Goal: Task Accomplishment & Management: Manage account settings

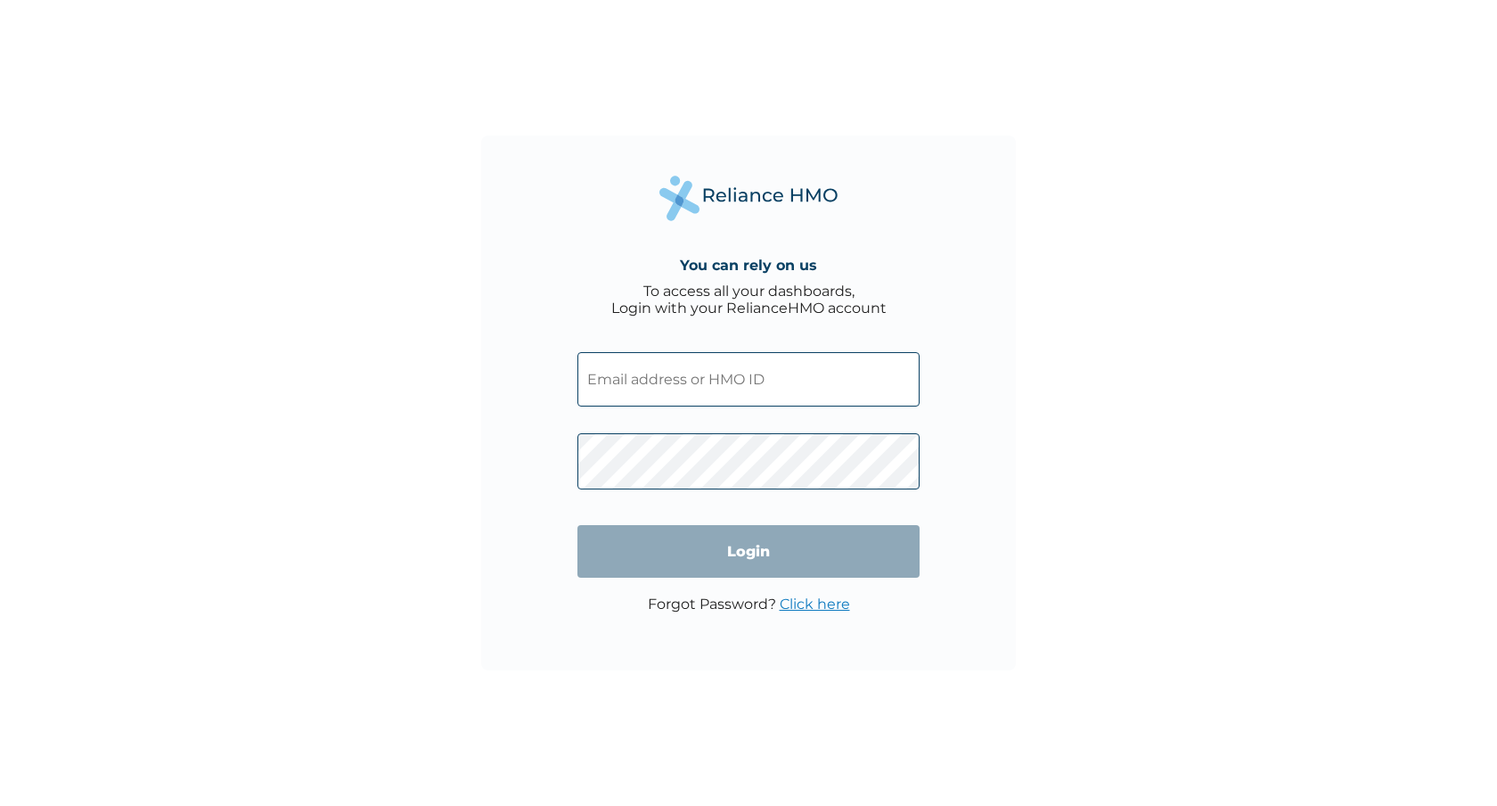
type input "[EMAIL_ADDRESS][DOMAIN_NAME]"
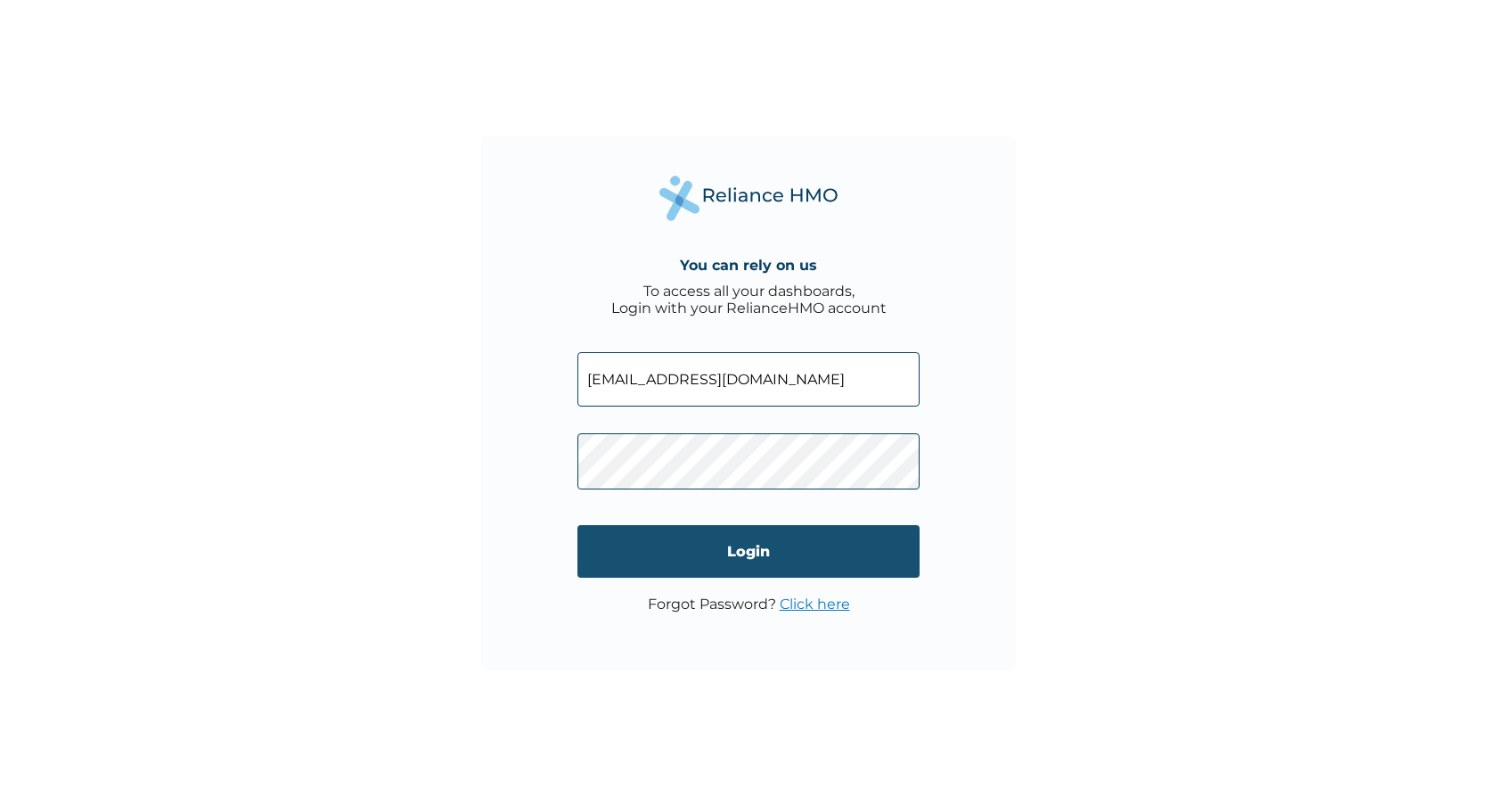
click at [755, 556] on input "Login" at bounding box center [748, 551] width 342 height 53
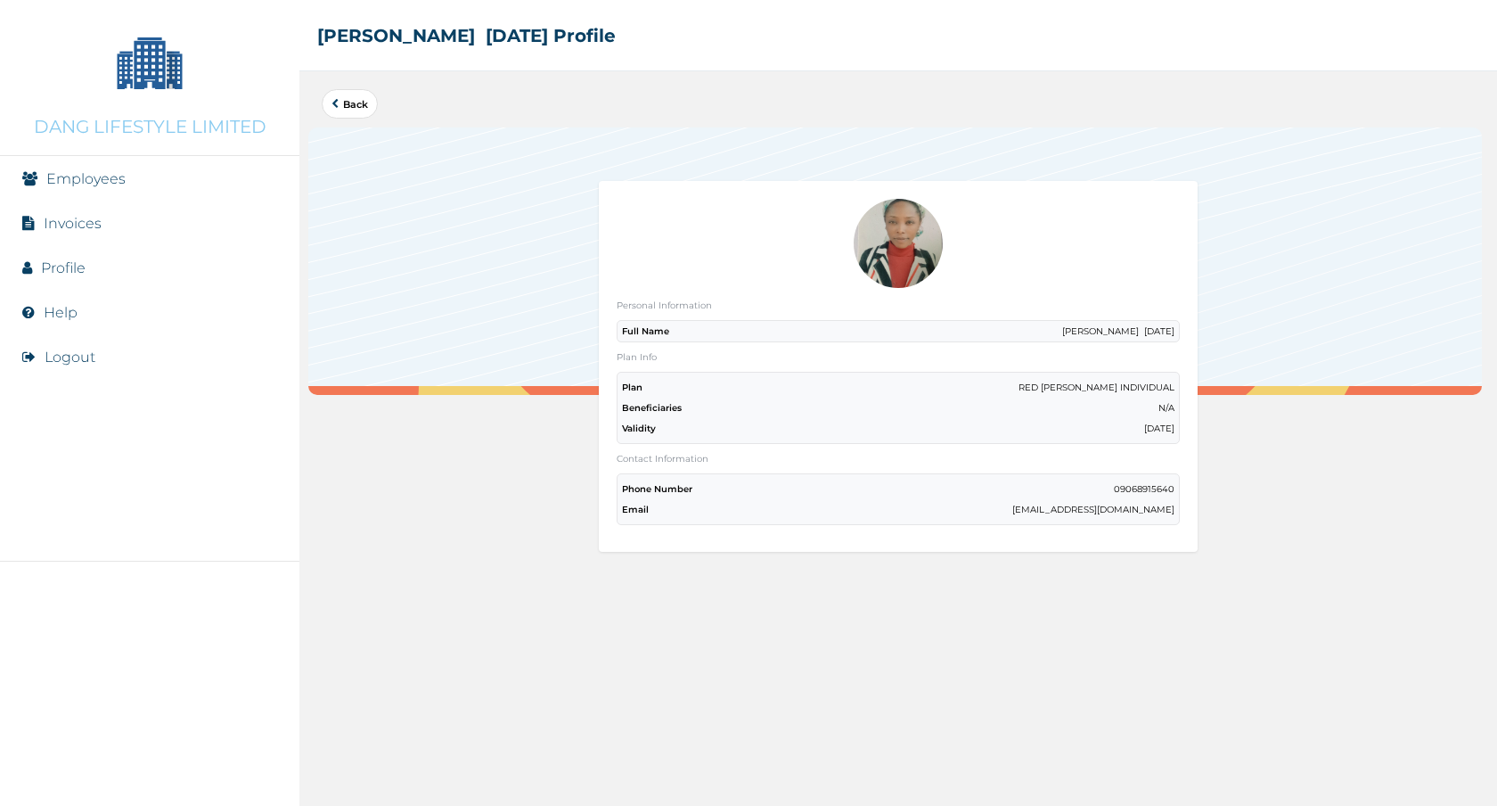
click at [93, 178] on link "Employees" at bounding box center [85, 178] width 79 height 17
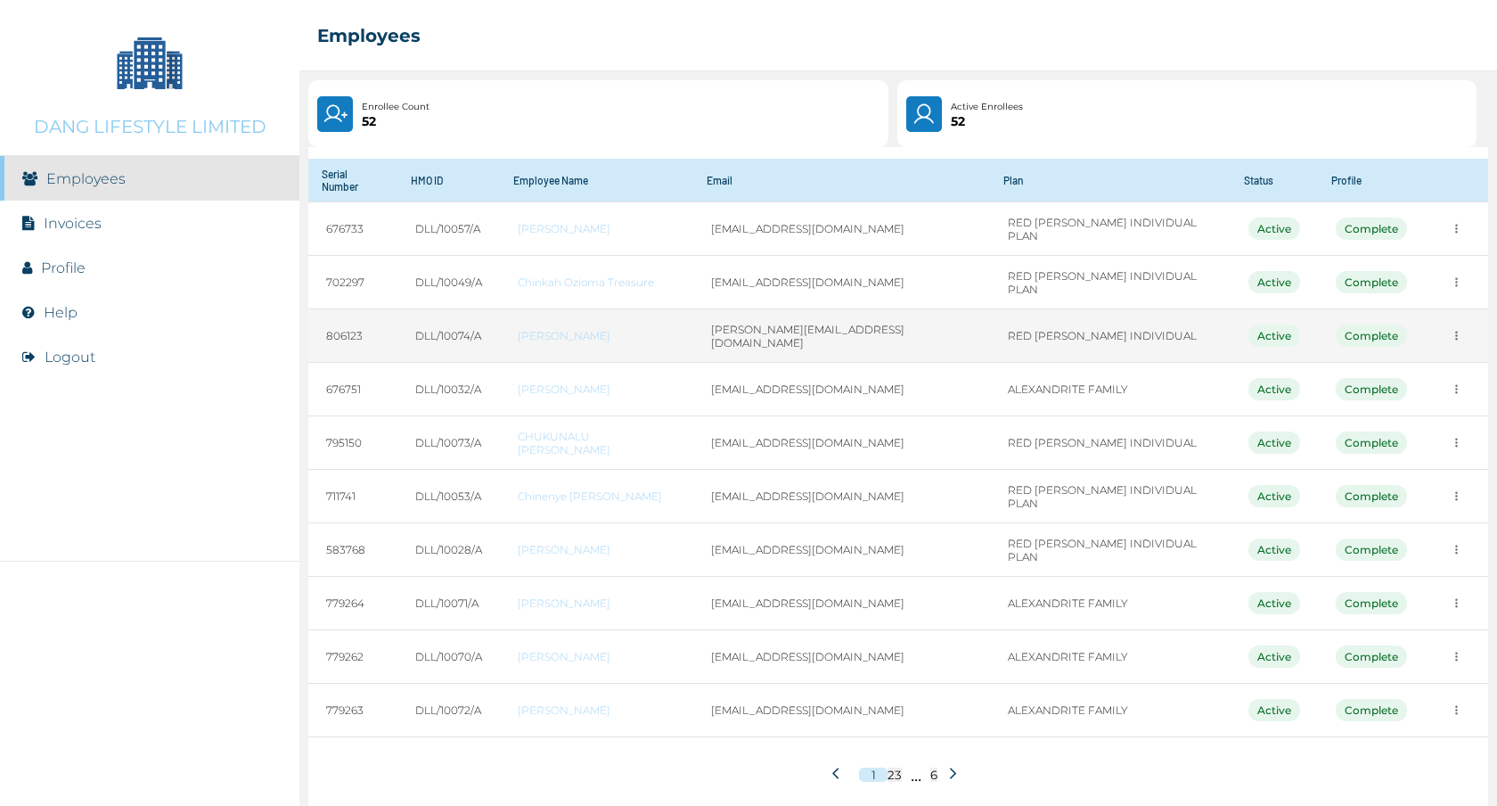
scroll to position [66, 0]
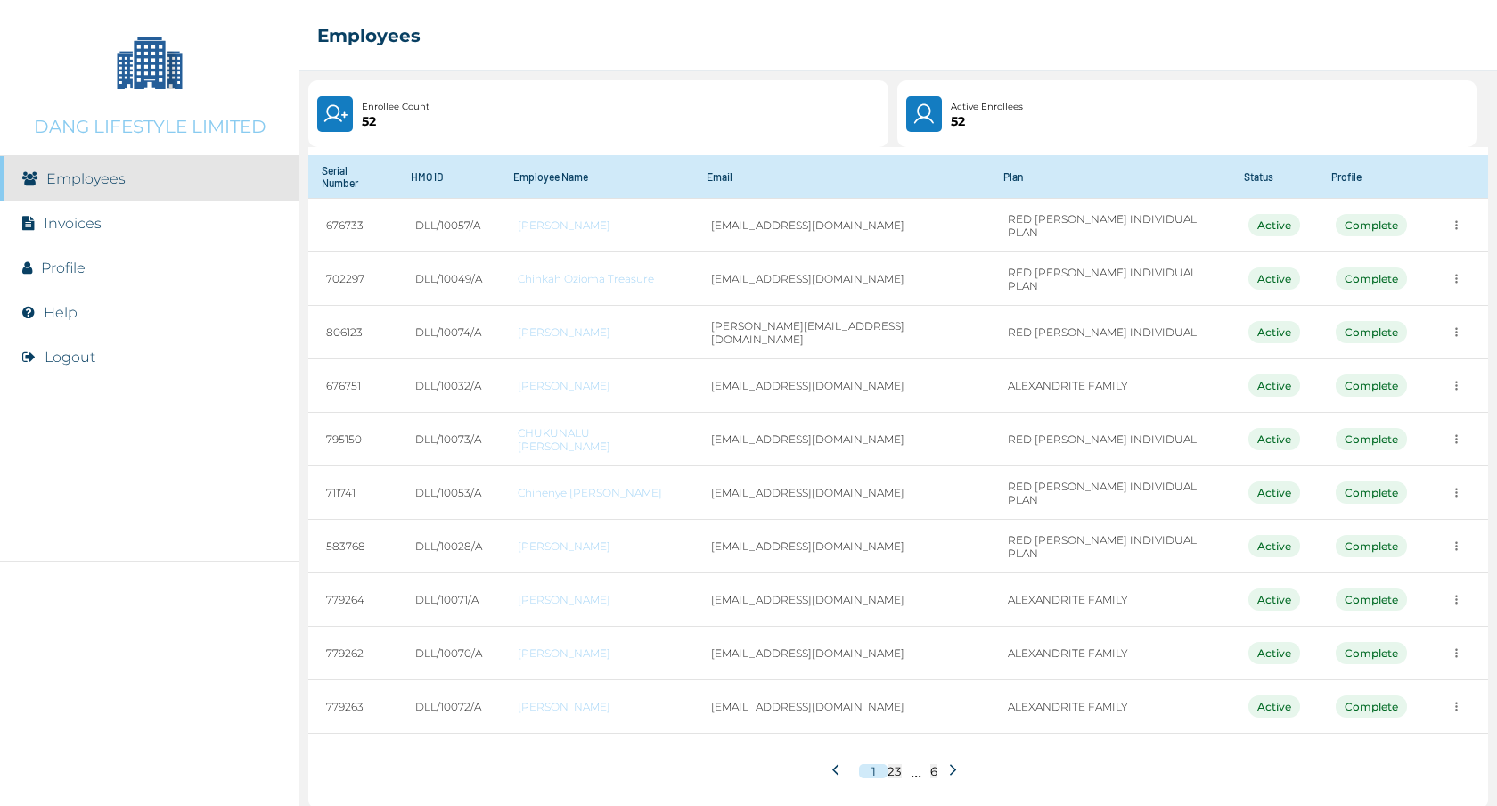
click at [946, 763] on icon at bounding box center [952, 769] width 13 height 13
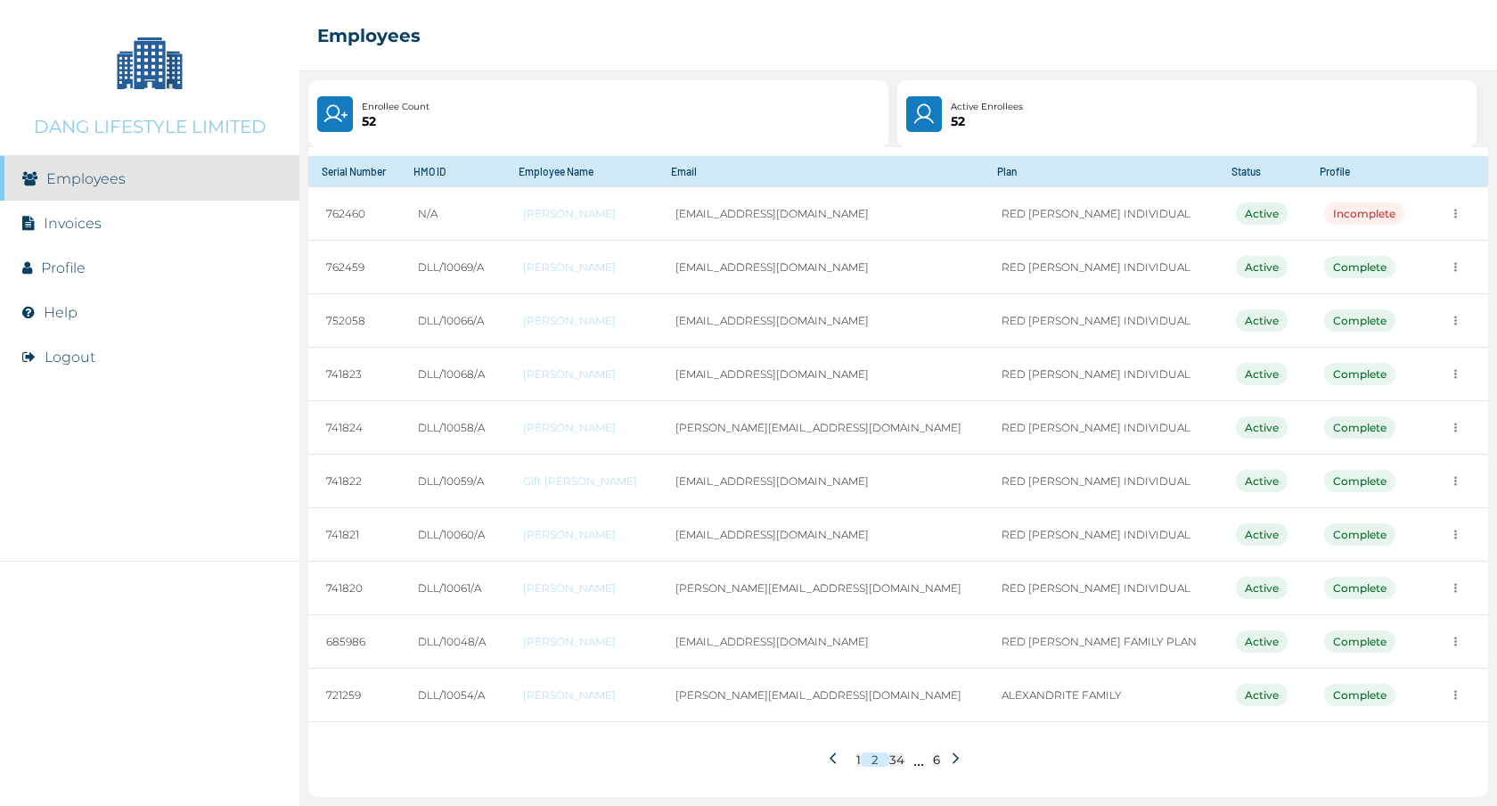
click at [954, 757] on icon at bounding box center [955, 757] width 13 height 13
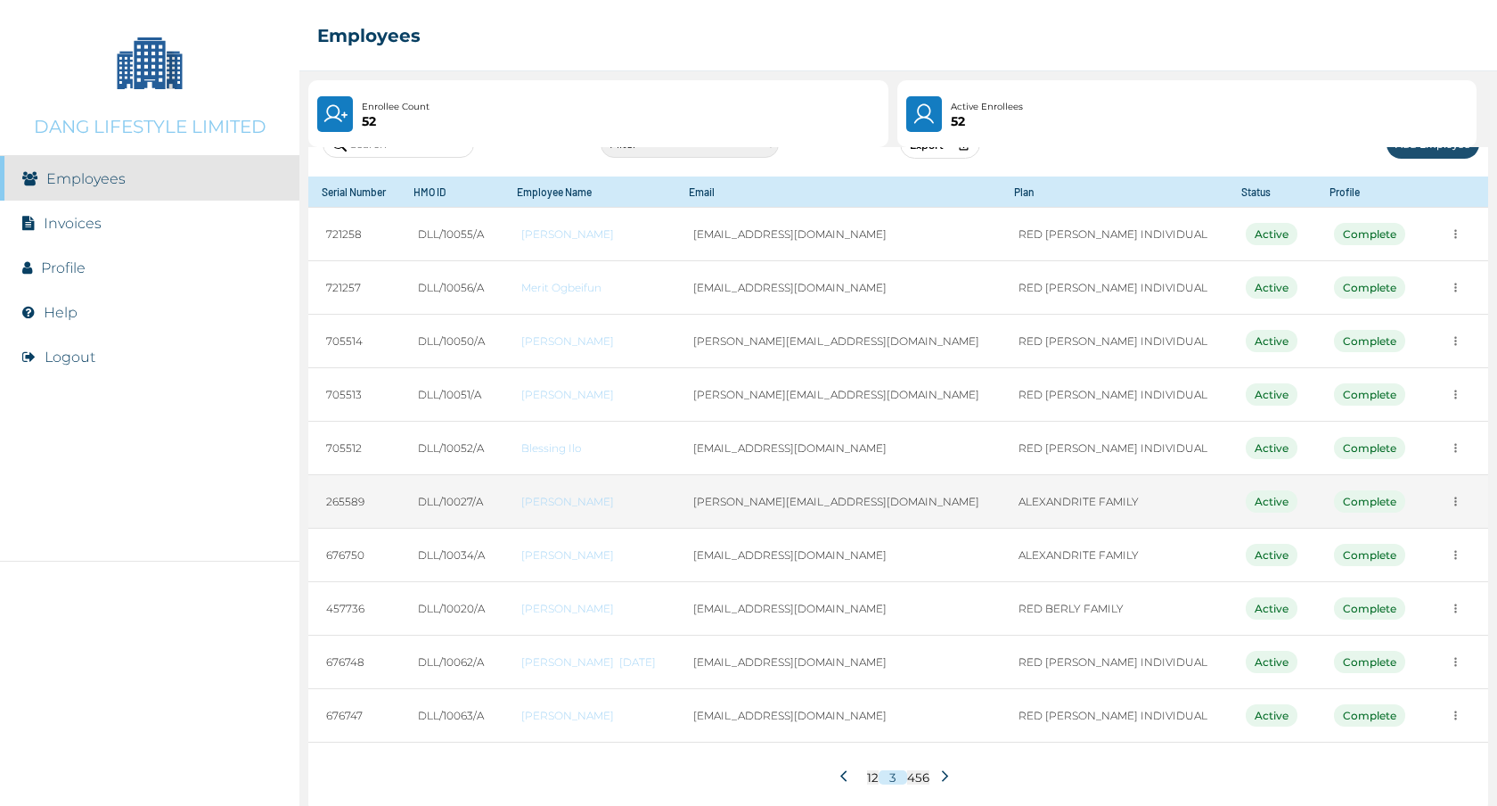
scroll to position [61, 0]
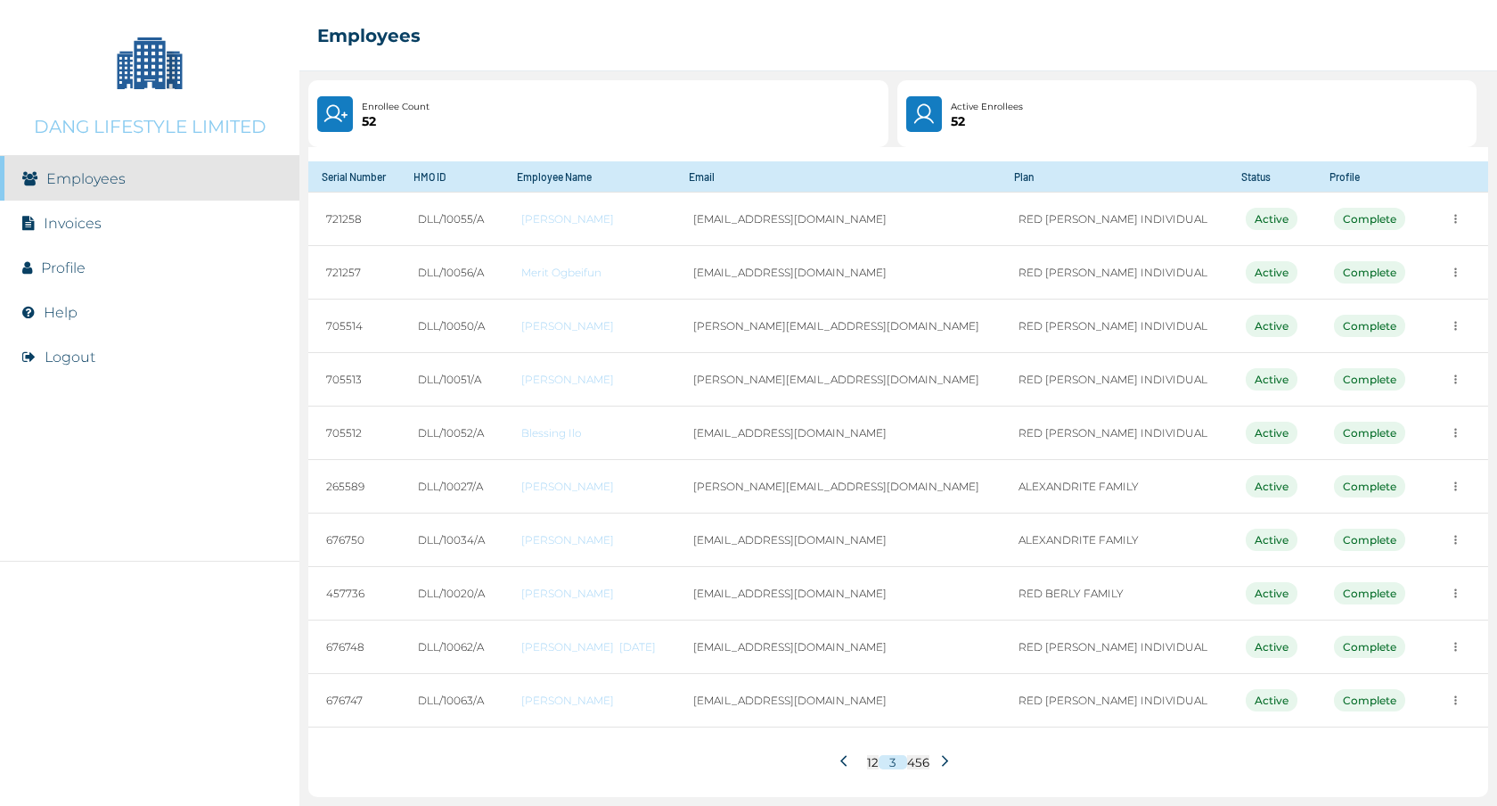
click at [940, 757] on icon at bounding box center [944, 760] width 13 height 13
click at [938, 762] on icon at bounding box center [944, 760] width 13 height 13
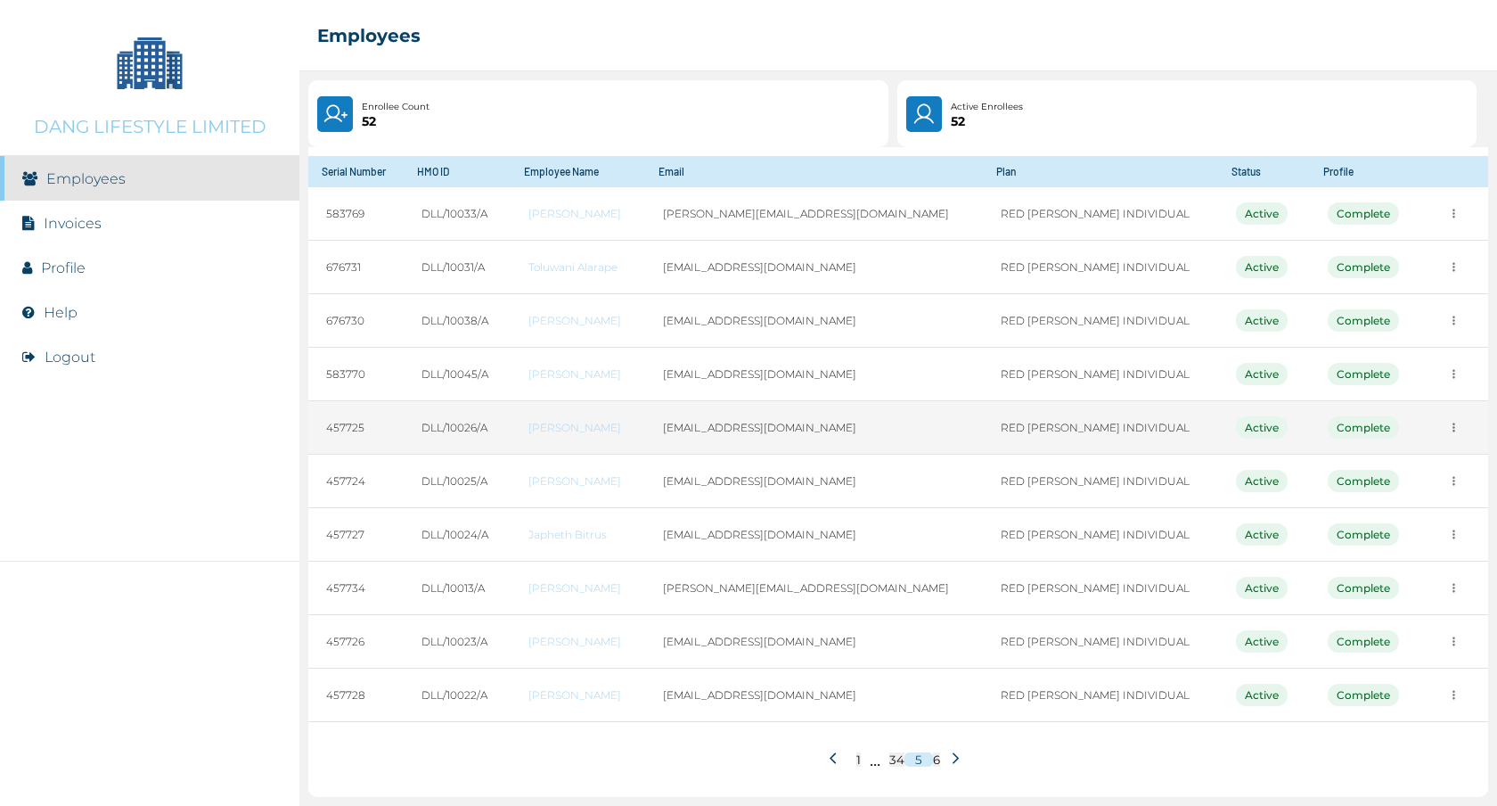
scroll to position [66, 0]
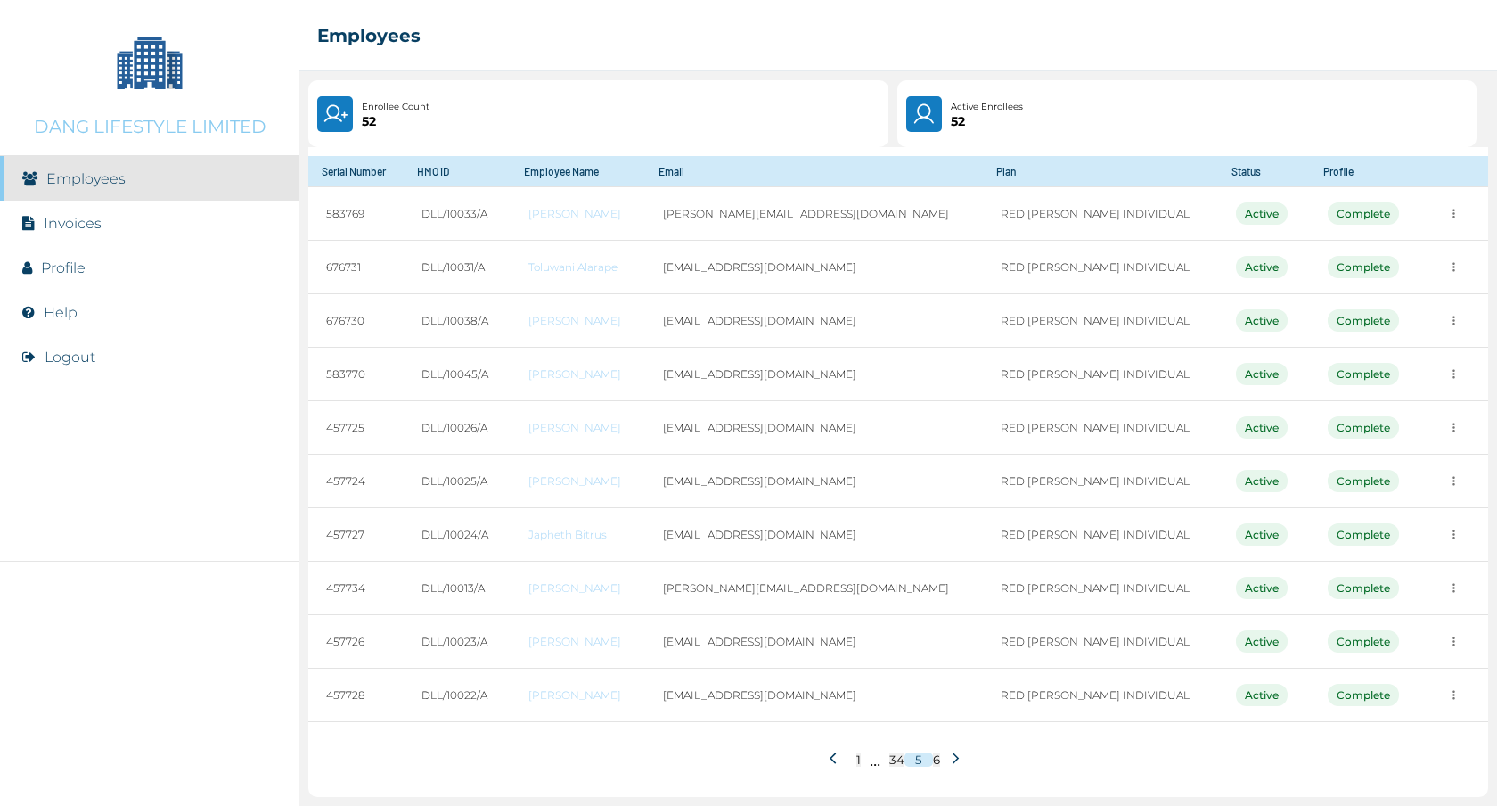
click at [953, 757] on icon at bounding box center [956, 758] width 6 height 12
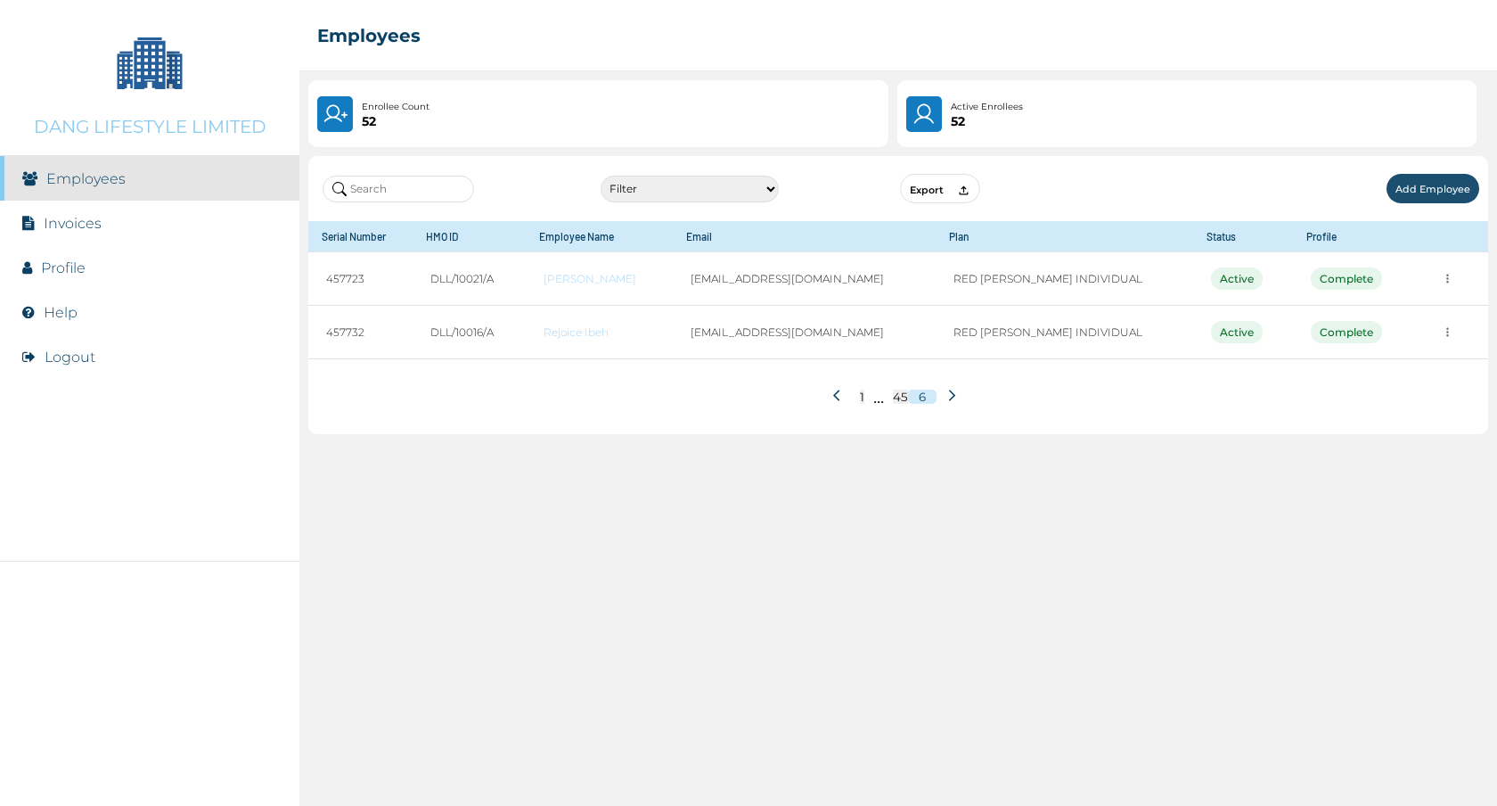
click at [839, 393] on icon at bounding box center [839, 395] width 13 height 13
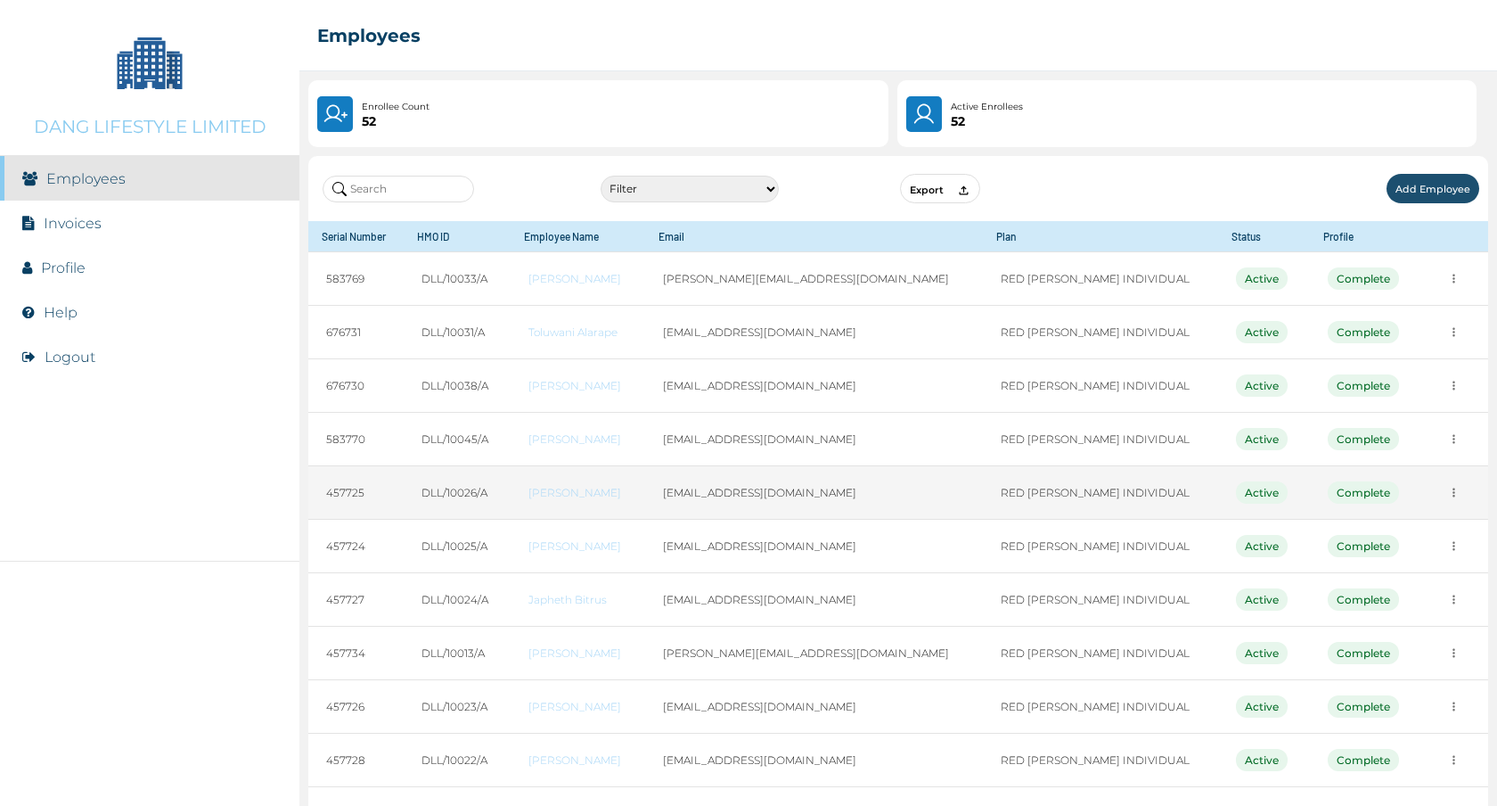
scroll to position [66, 0]
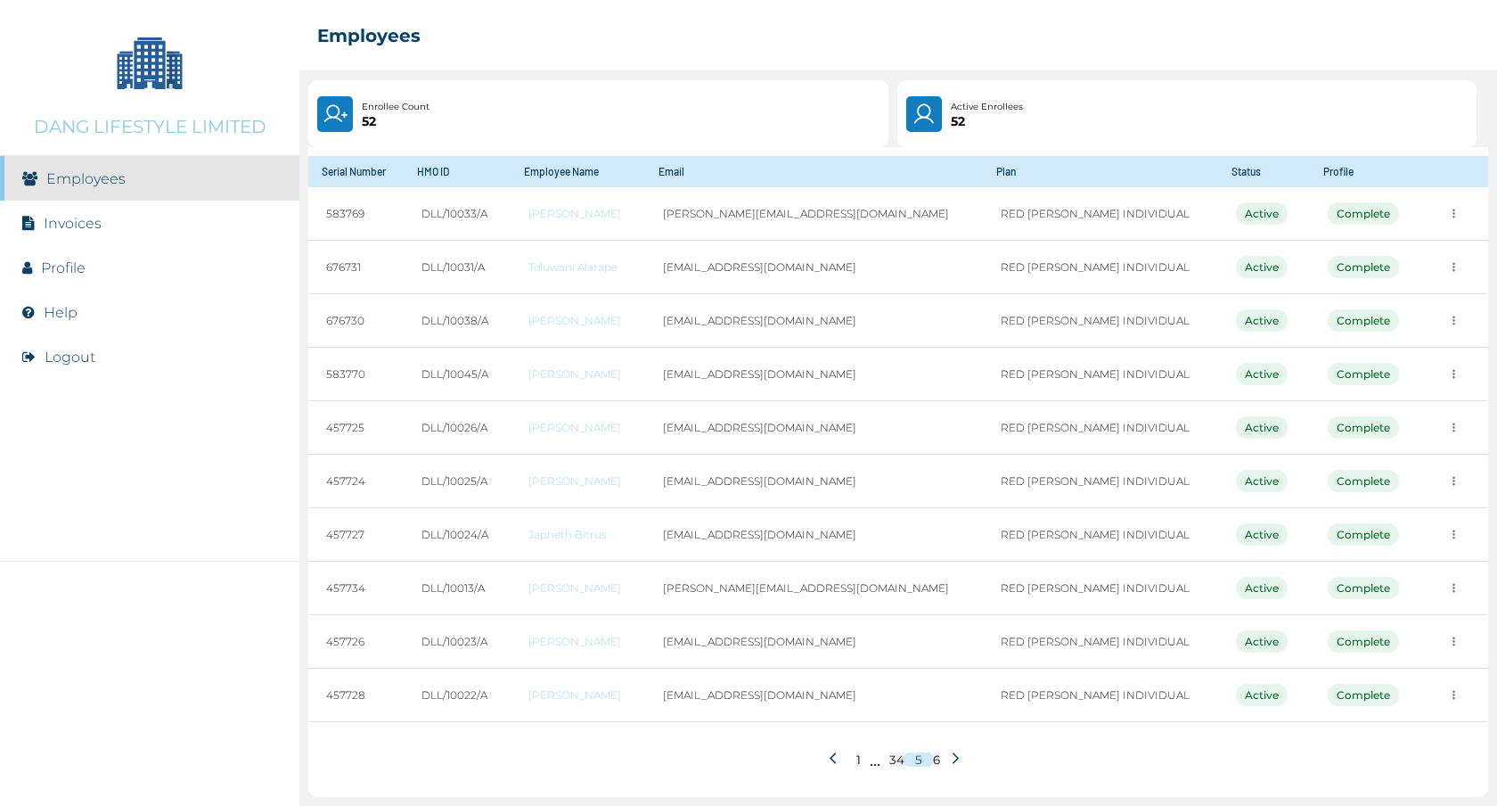
click at [830, 760] on icon at bounding box center [833, 757] width 6 height 11
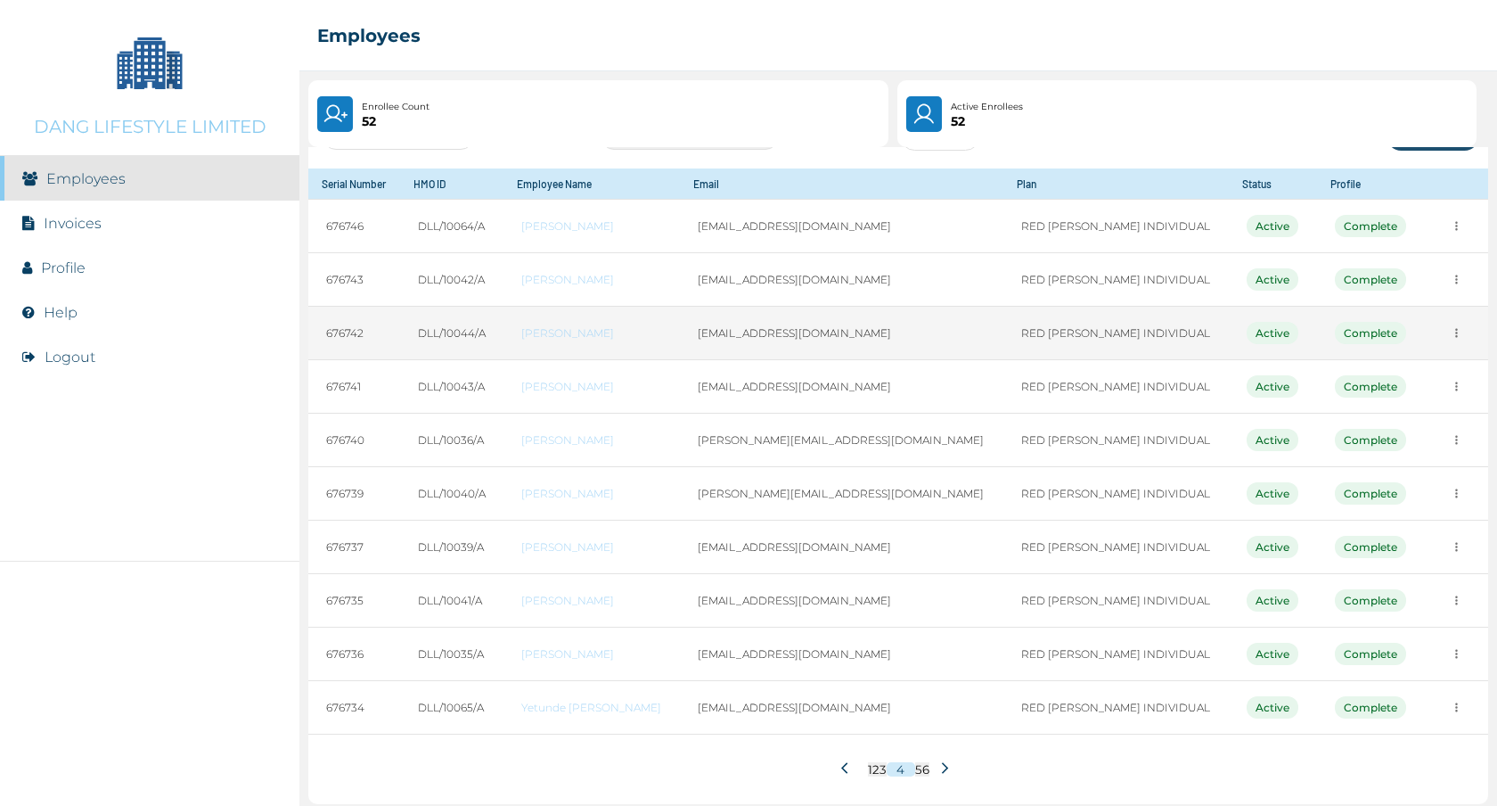
scroll to position [60, 0]
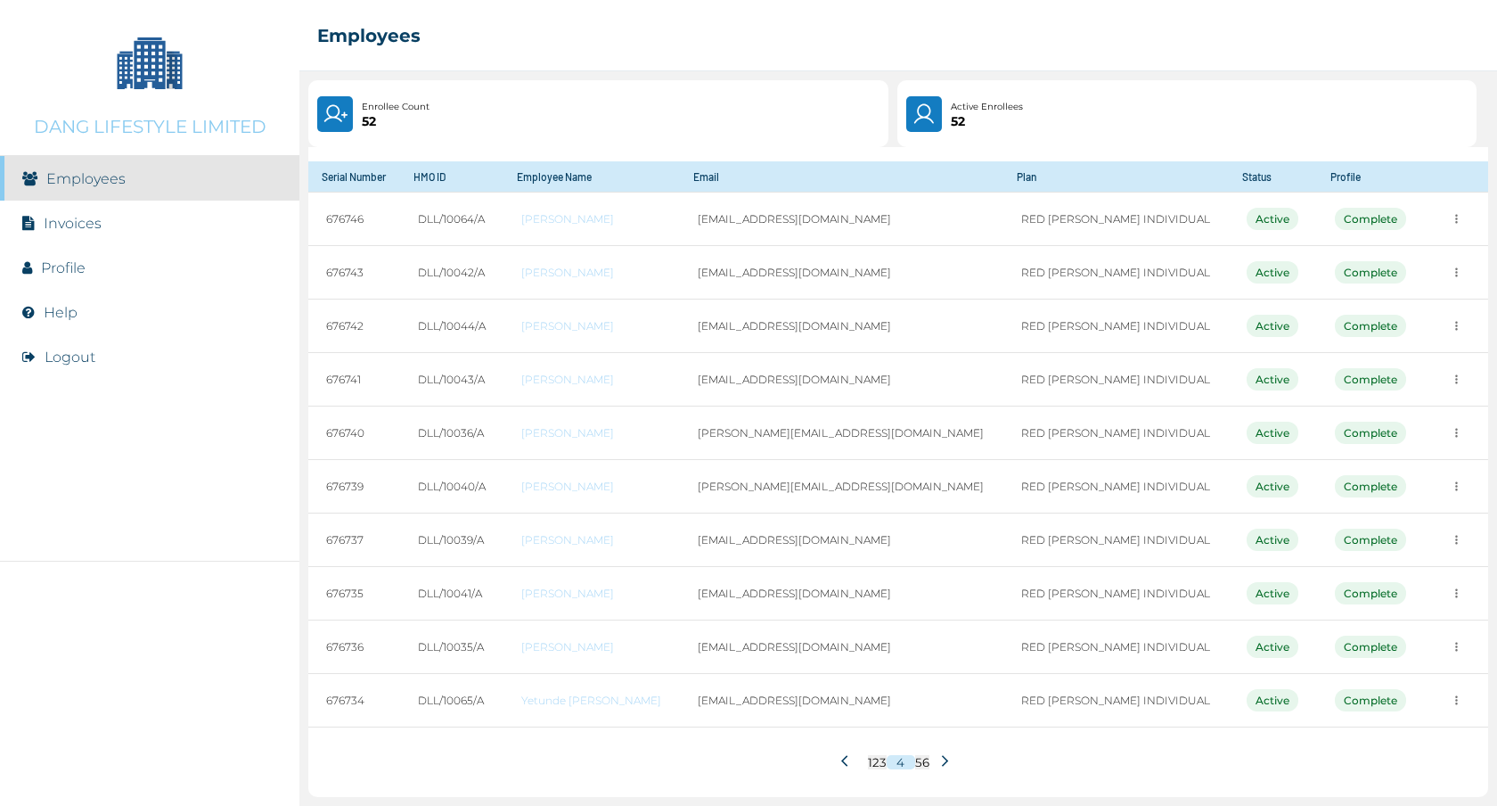
click at [841, 762] on icon at bounding box center [847, 760] width 13 height 13
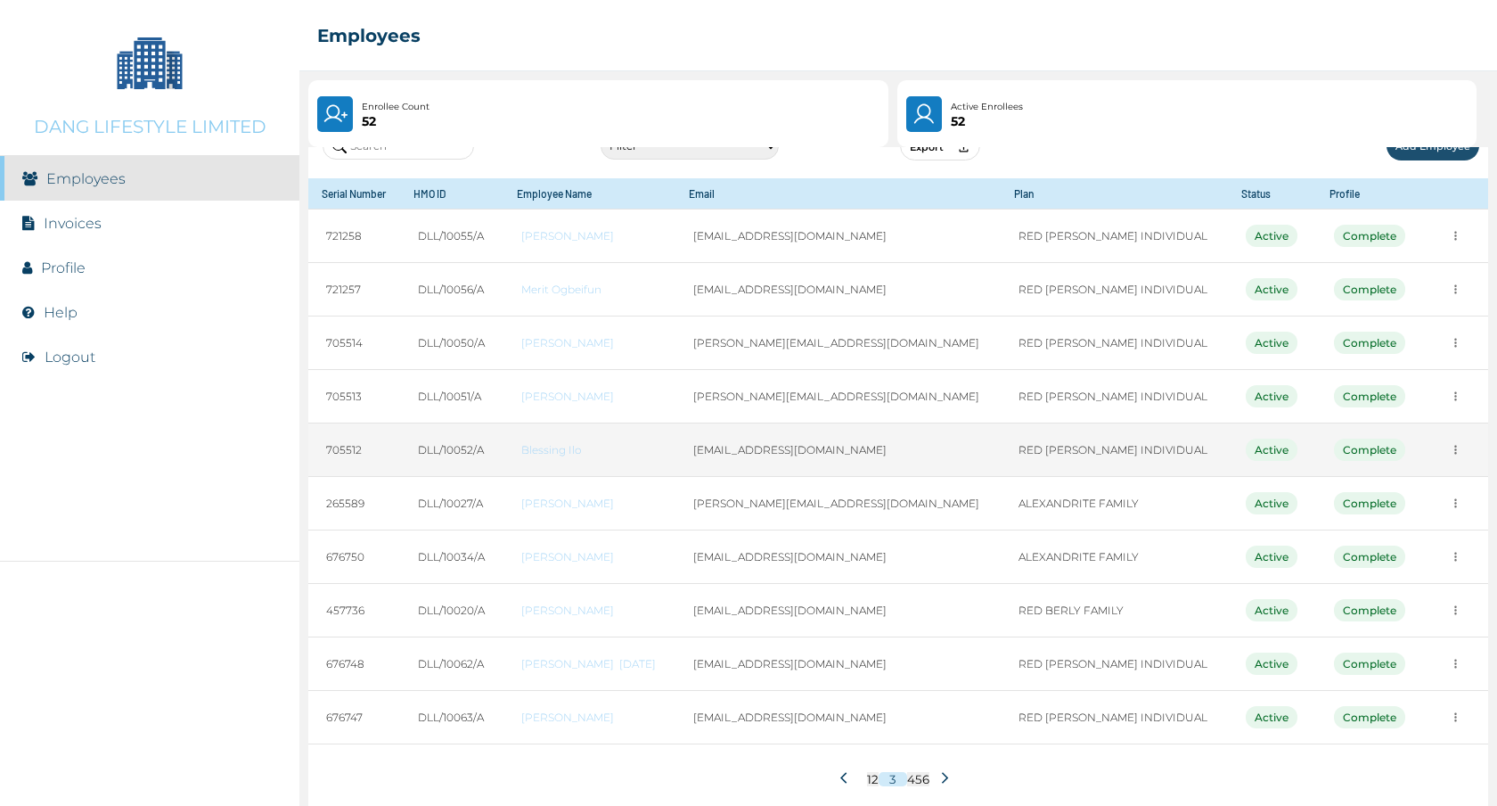
scroll to position [61, 0]
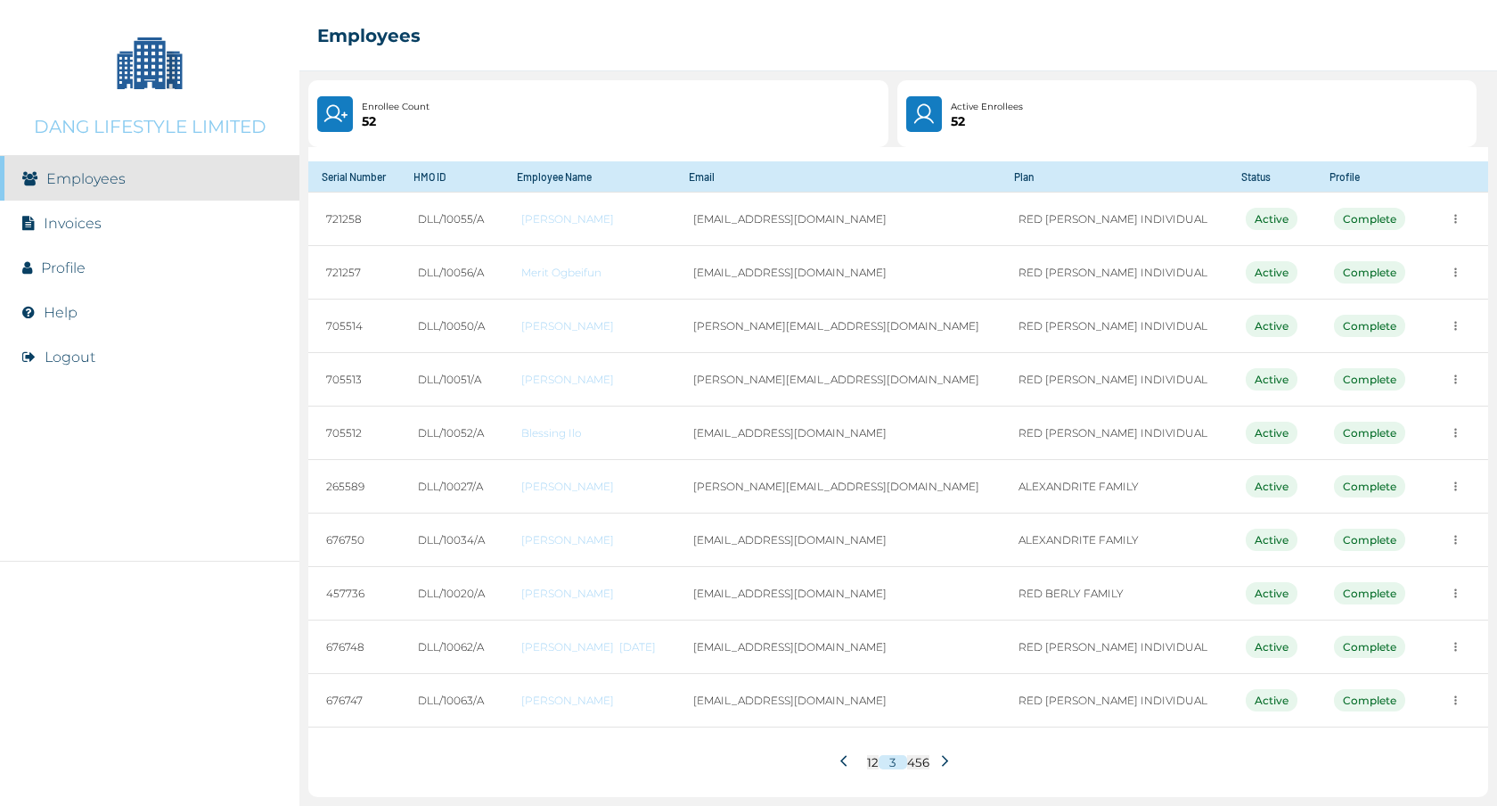
click at [840, 766] on icon at bounding box center [846, 760] width 13 height 13
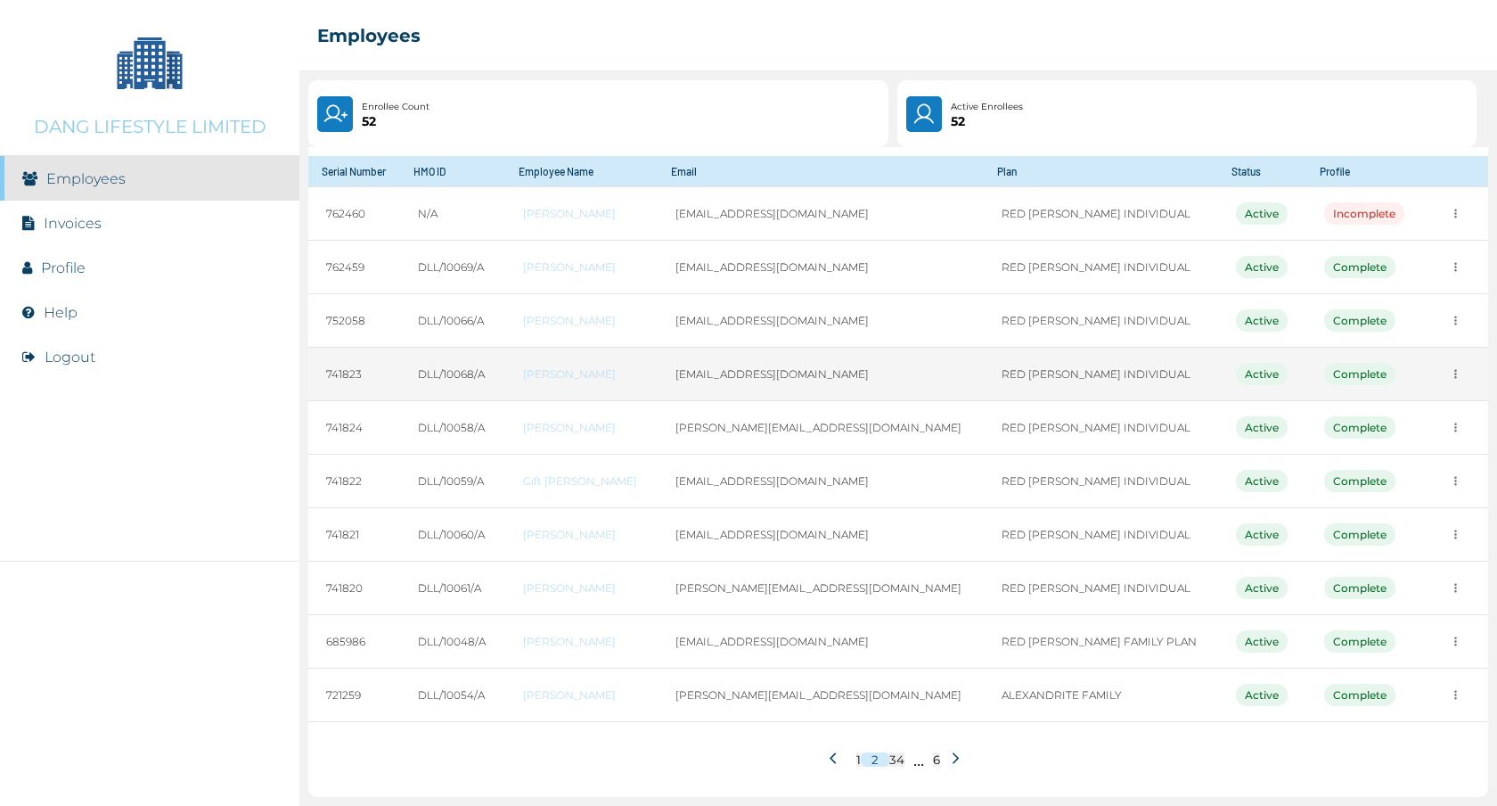
scroll to position [66, 0]
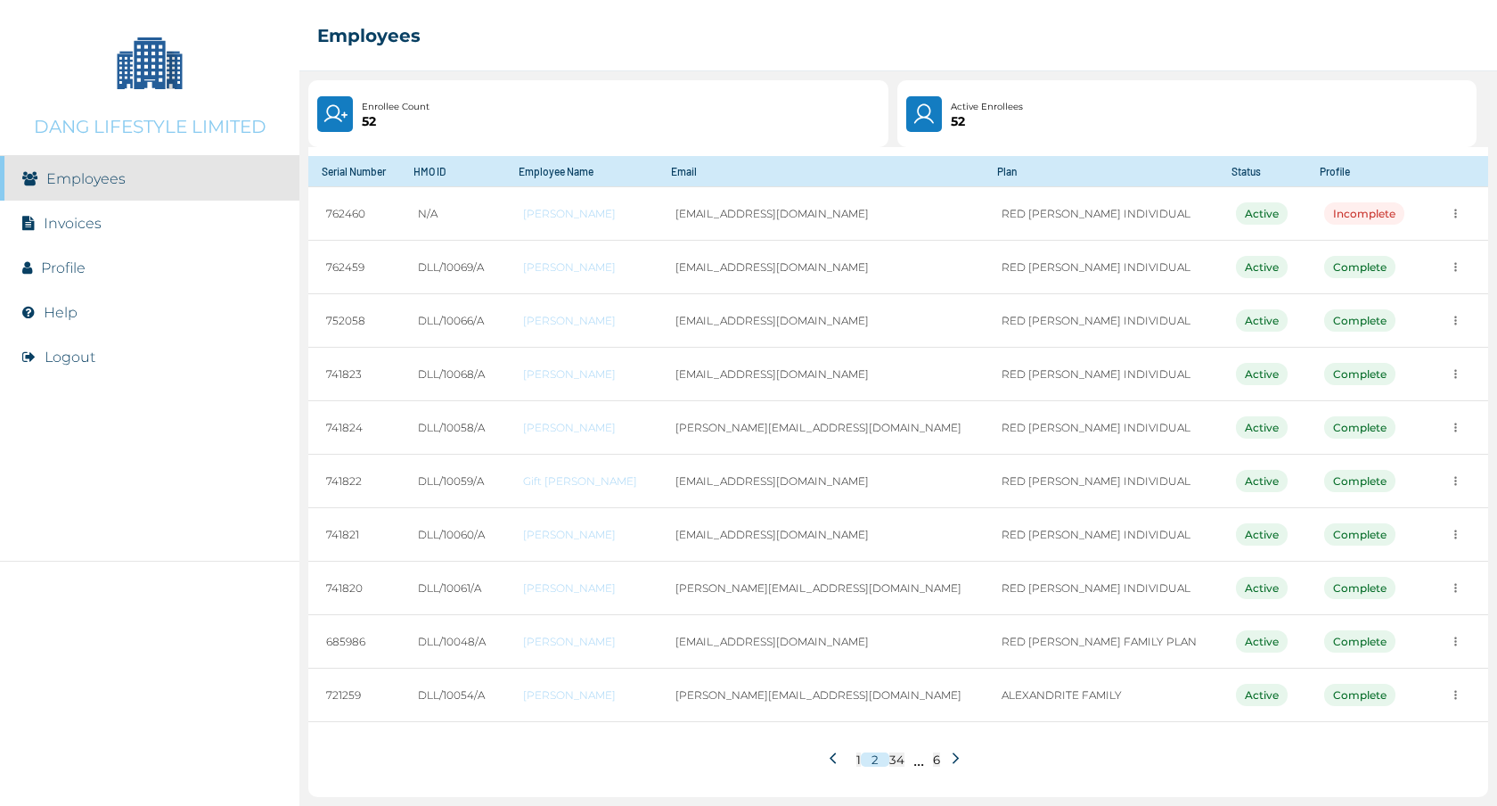
click at [830, 760] on icon at bounding box center [836, 757] width 13 height 13
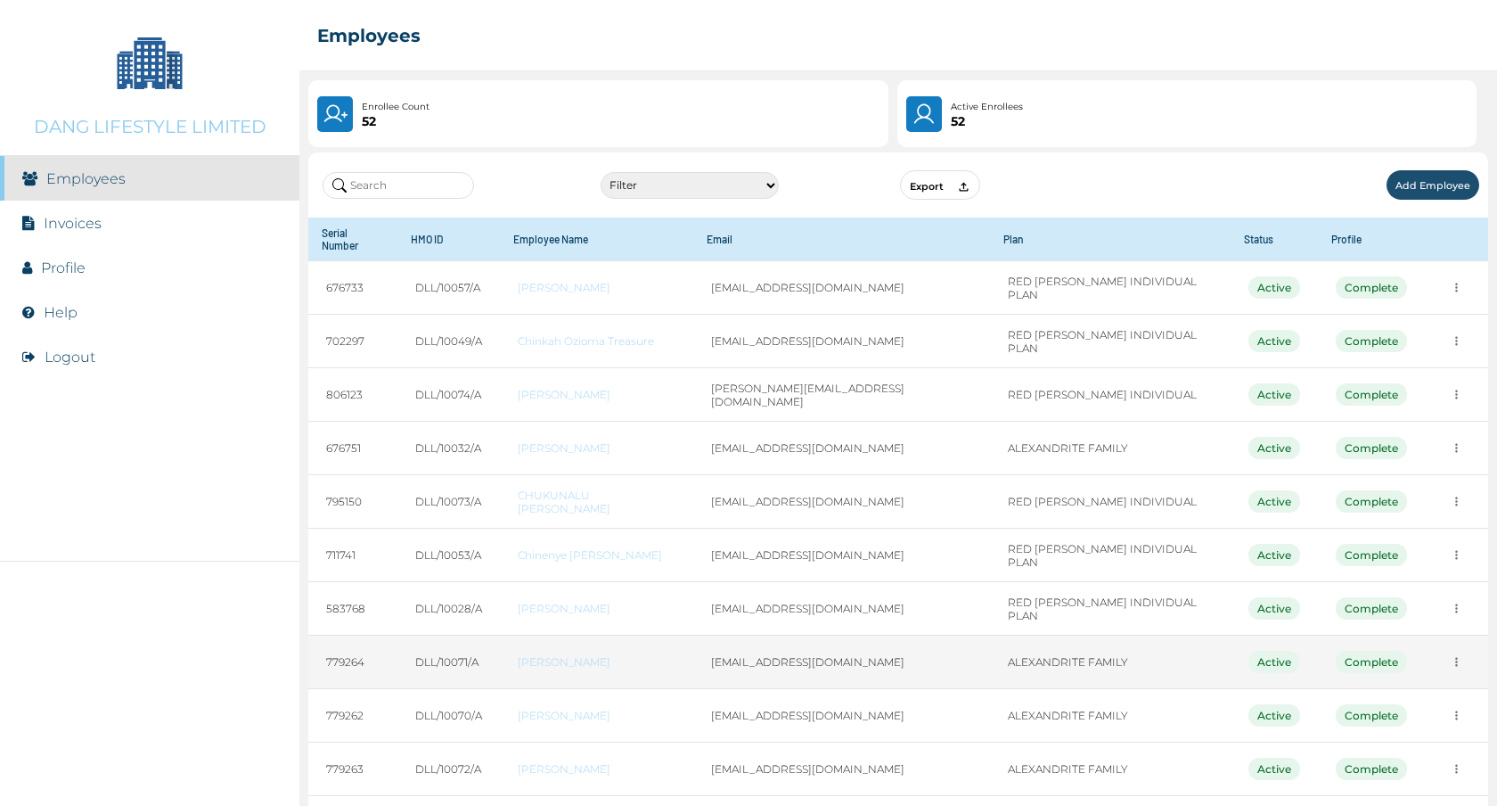
scroll to position [1, 0]
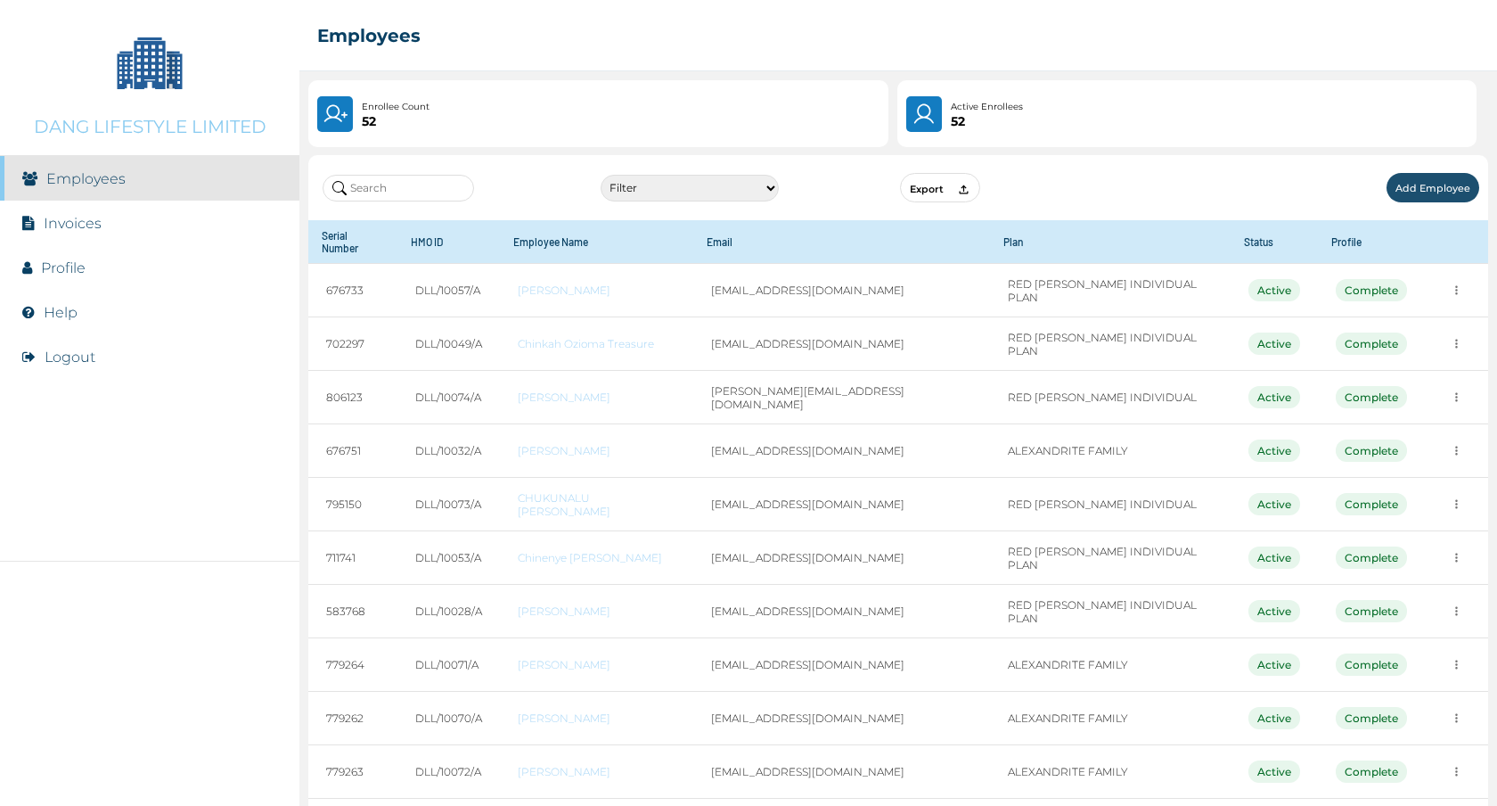
click at [762, 192] on select "Filter Active Suspended Deactivated" at bounding box center [690, 188] width 178 height 27
click at [1440, 196] on button "Add Employee" at bounding box center [1433, 187] width 93 height 29
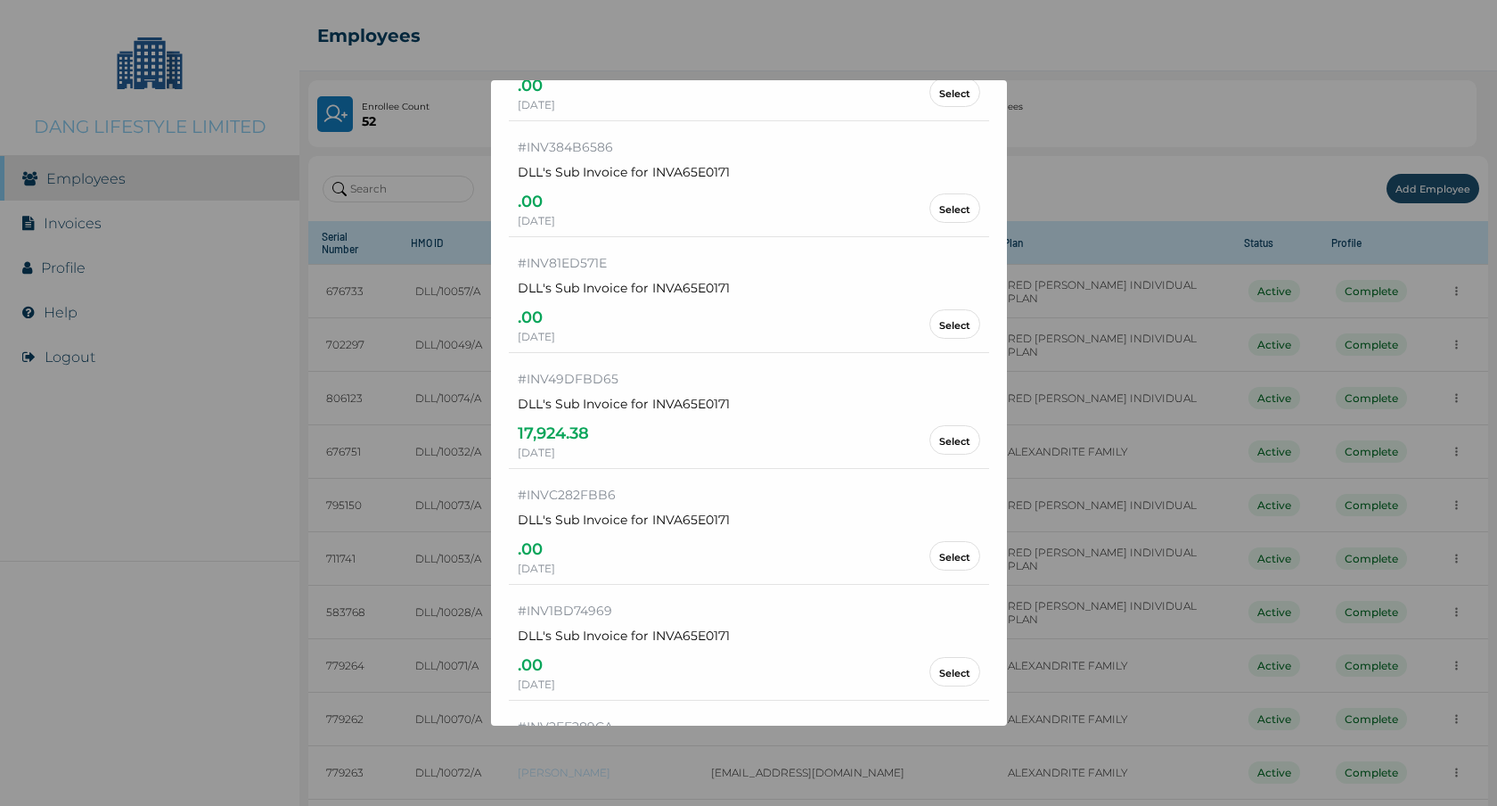
scroll to position [0, 0]
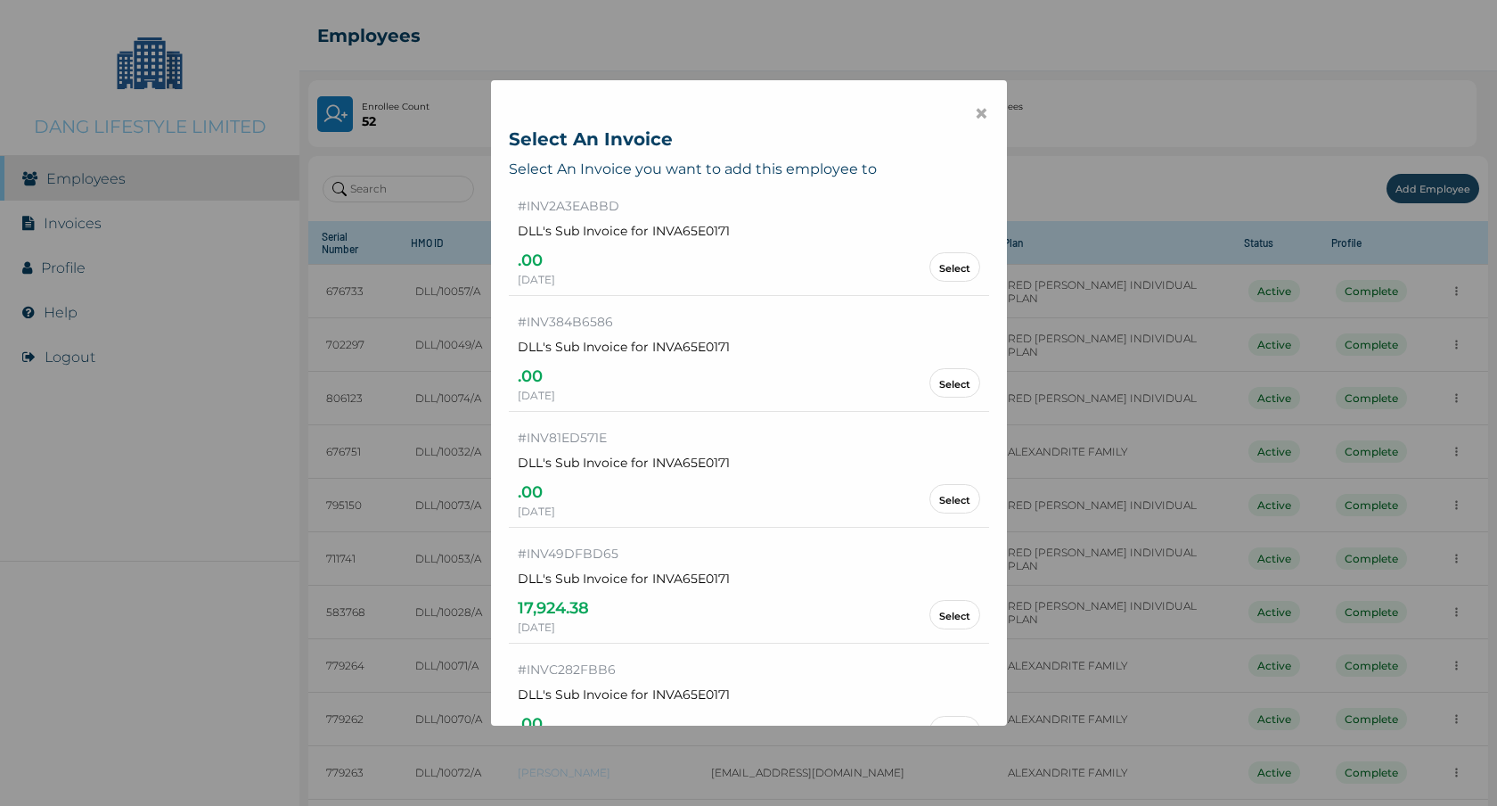
click at [974, 112] on span "×" at bounding box center [981, 113] width 15 height 30
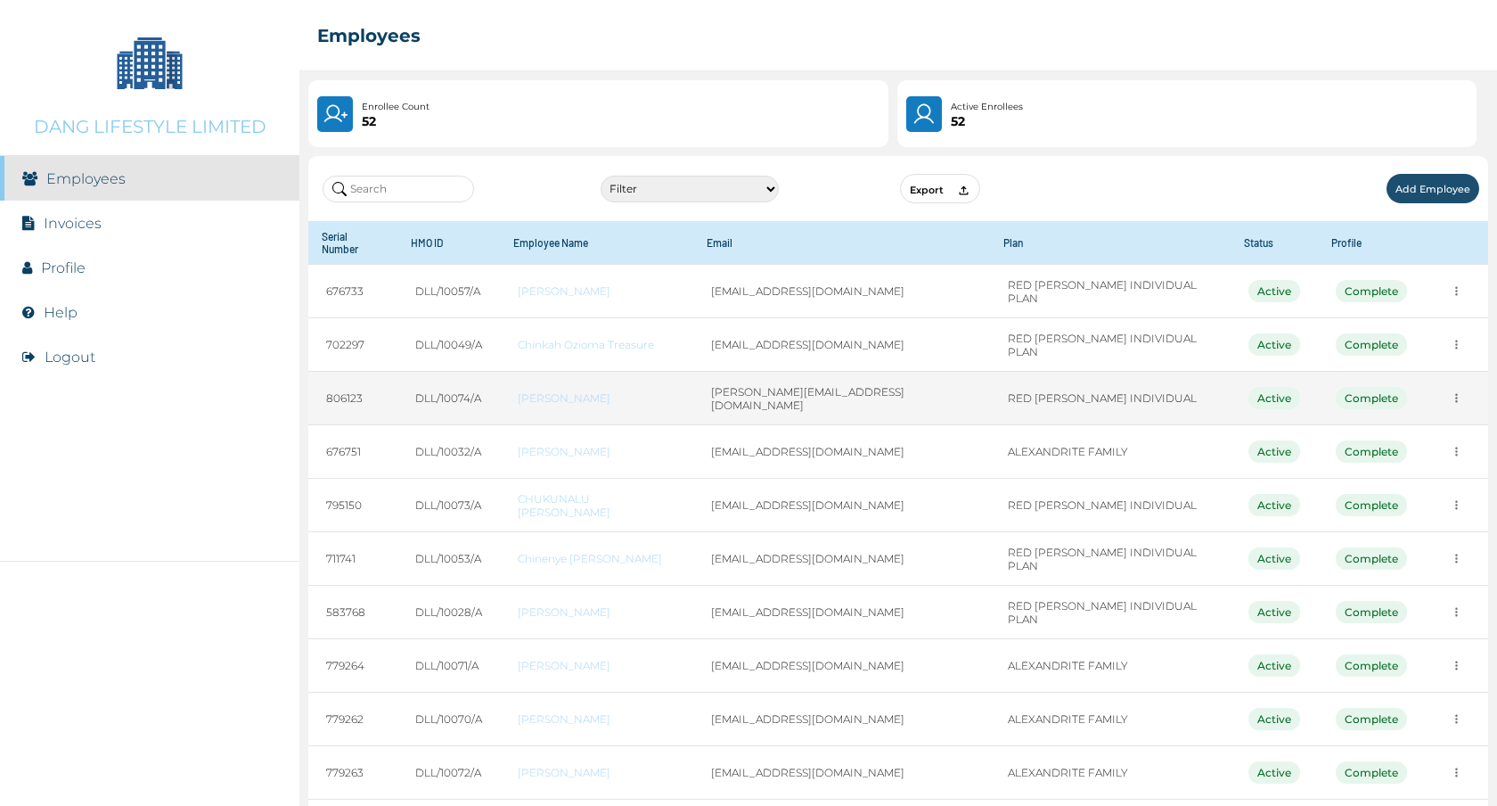
scroll to position [66, 0]
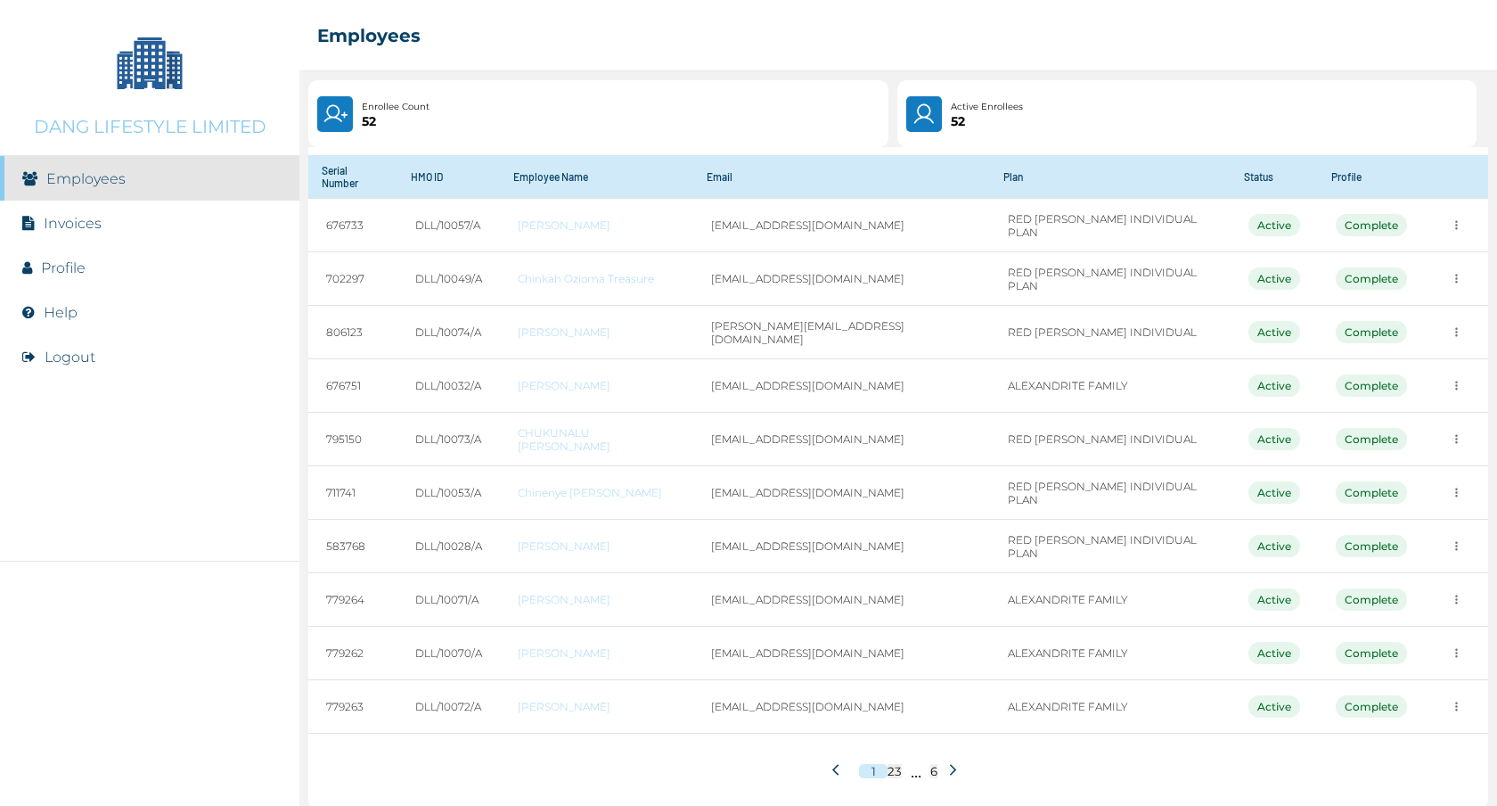
click at [950, 764] on icon at bounding box center [953, 770] width 6 height 12
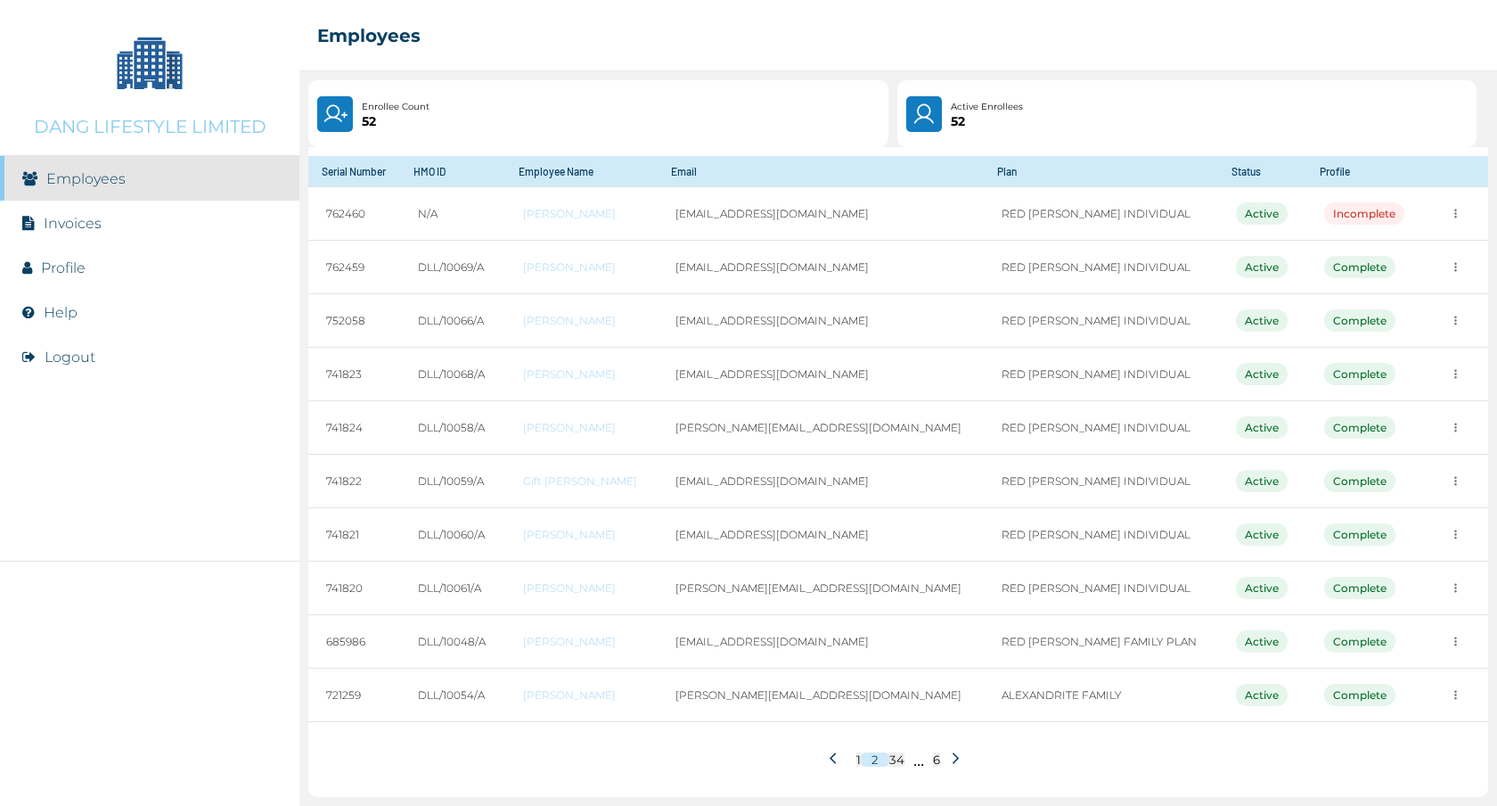
click at [949, 760] on icon at bounding box center [955, 757] width 13 height 13
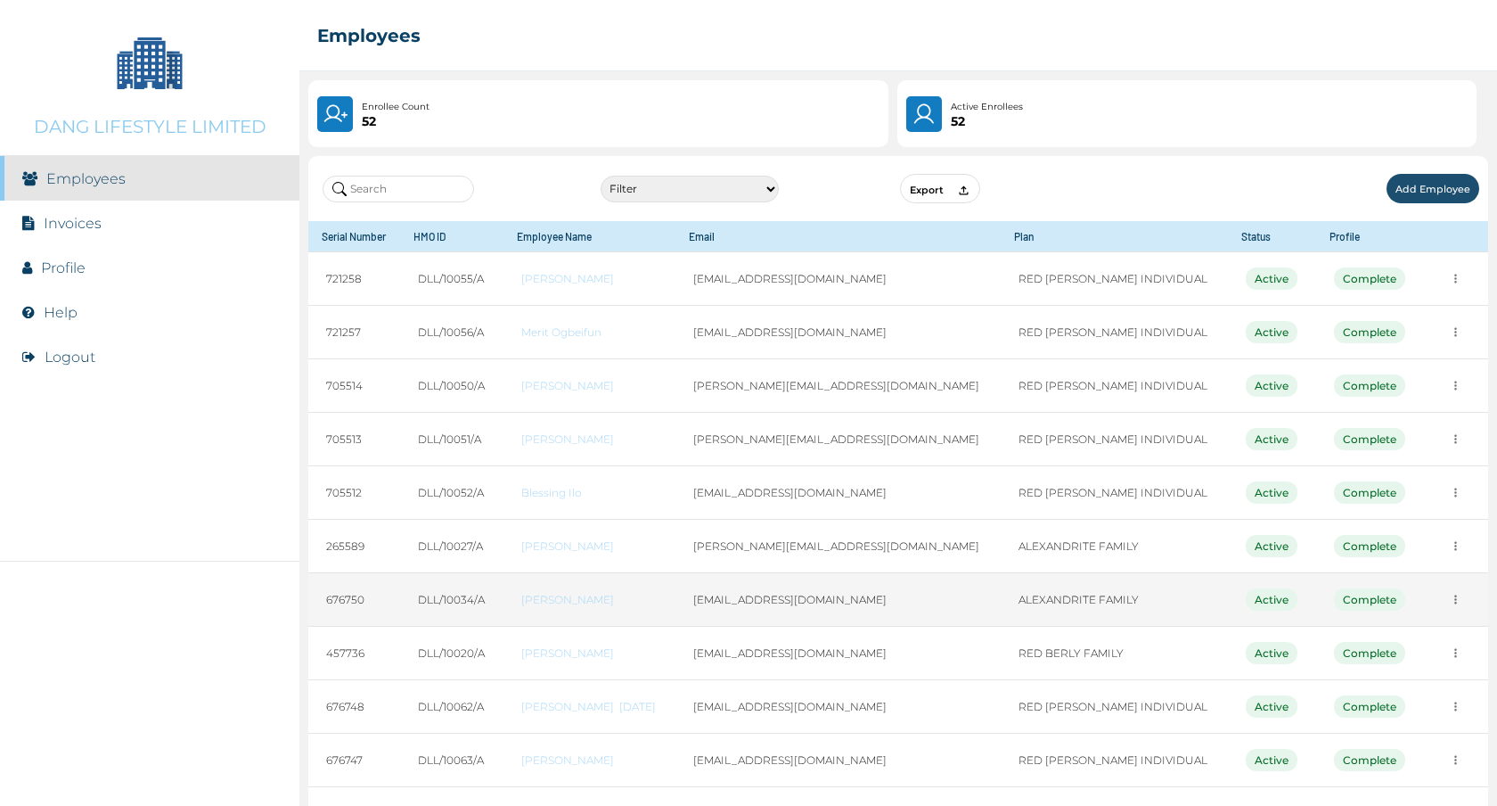
scroll to position [61, 0]
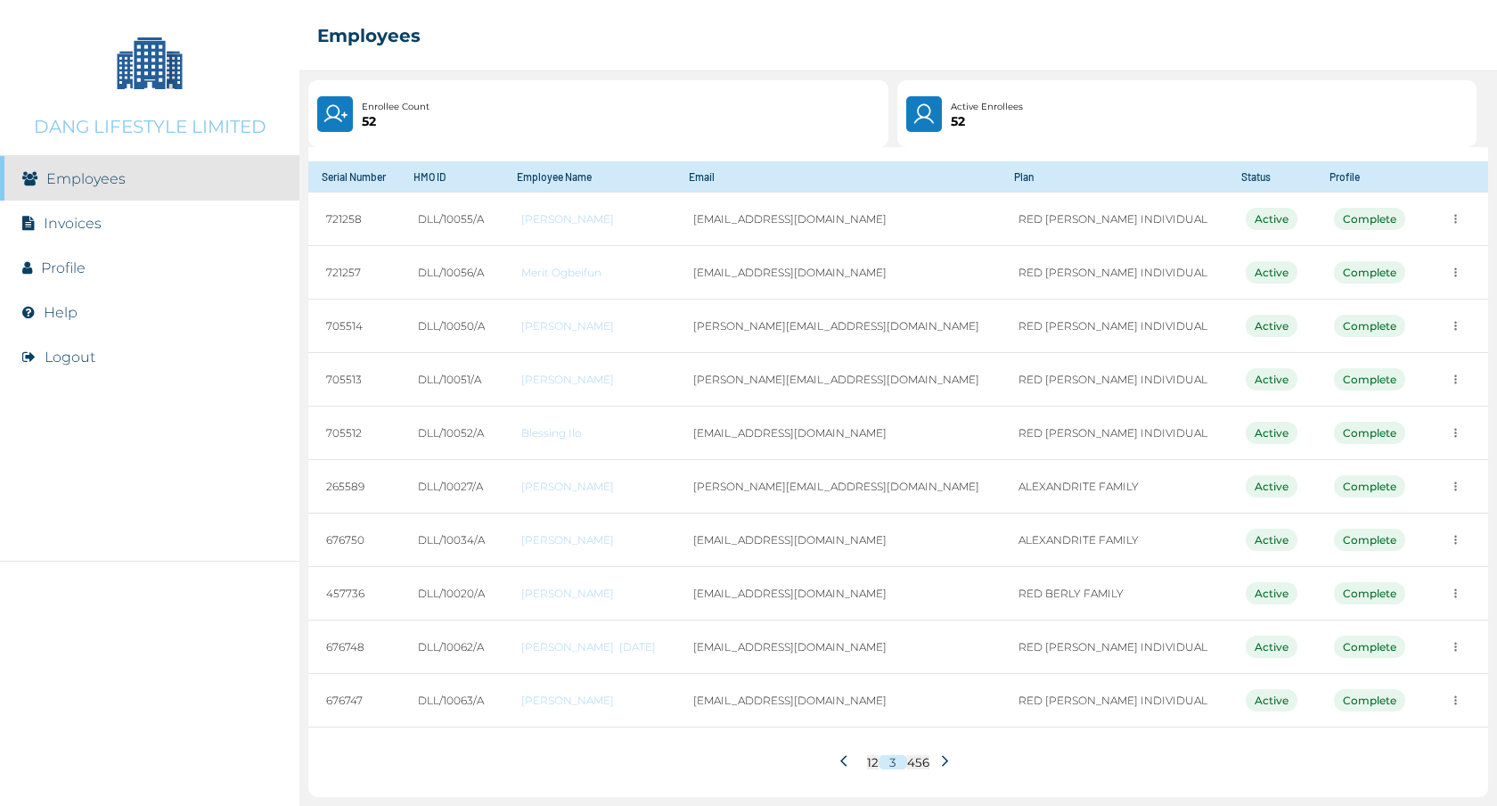
click at [938, 762] on icon at bounding box center [944, 760] width 13 height 13
click at [938, 758] on icon at bounding box center [944, 760] width 13 height 13
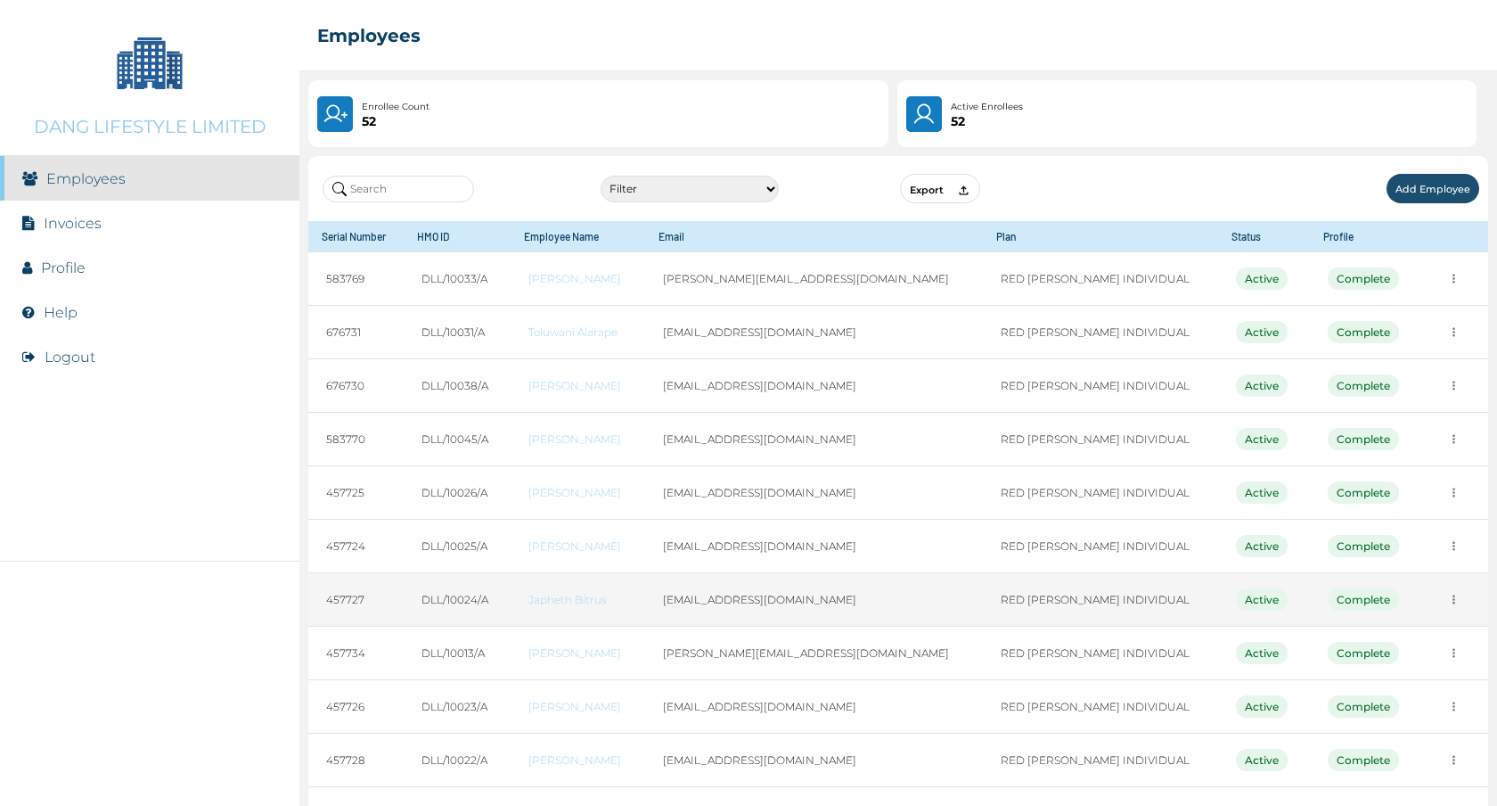
scroll to position [66, 0]
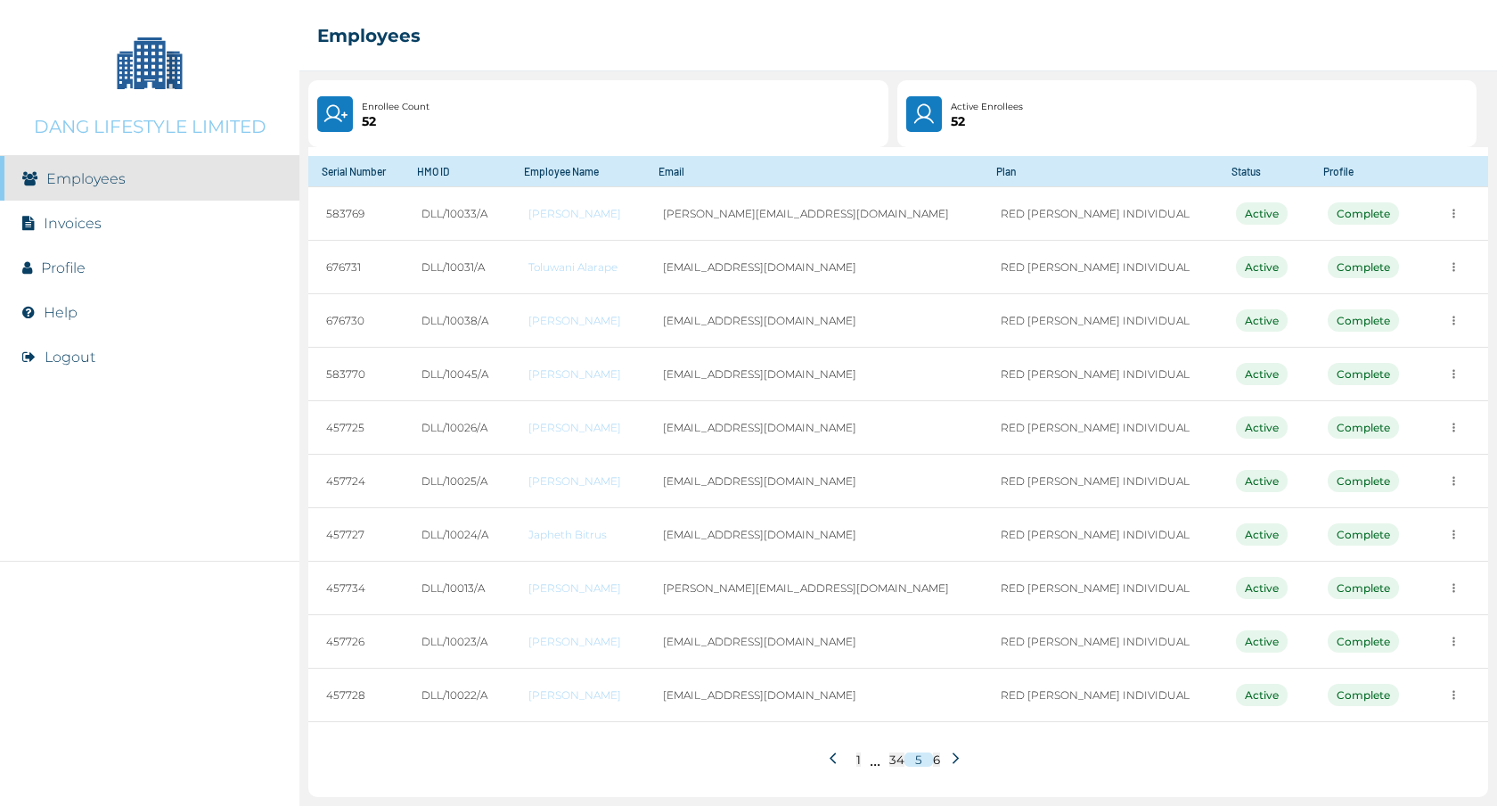
click at [946, 748] on button at bounding box center [955, 759] width 31 height 34
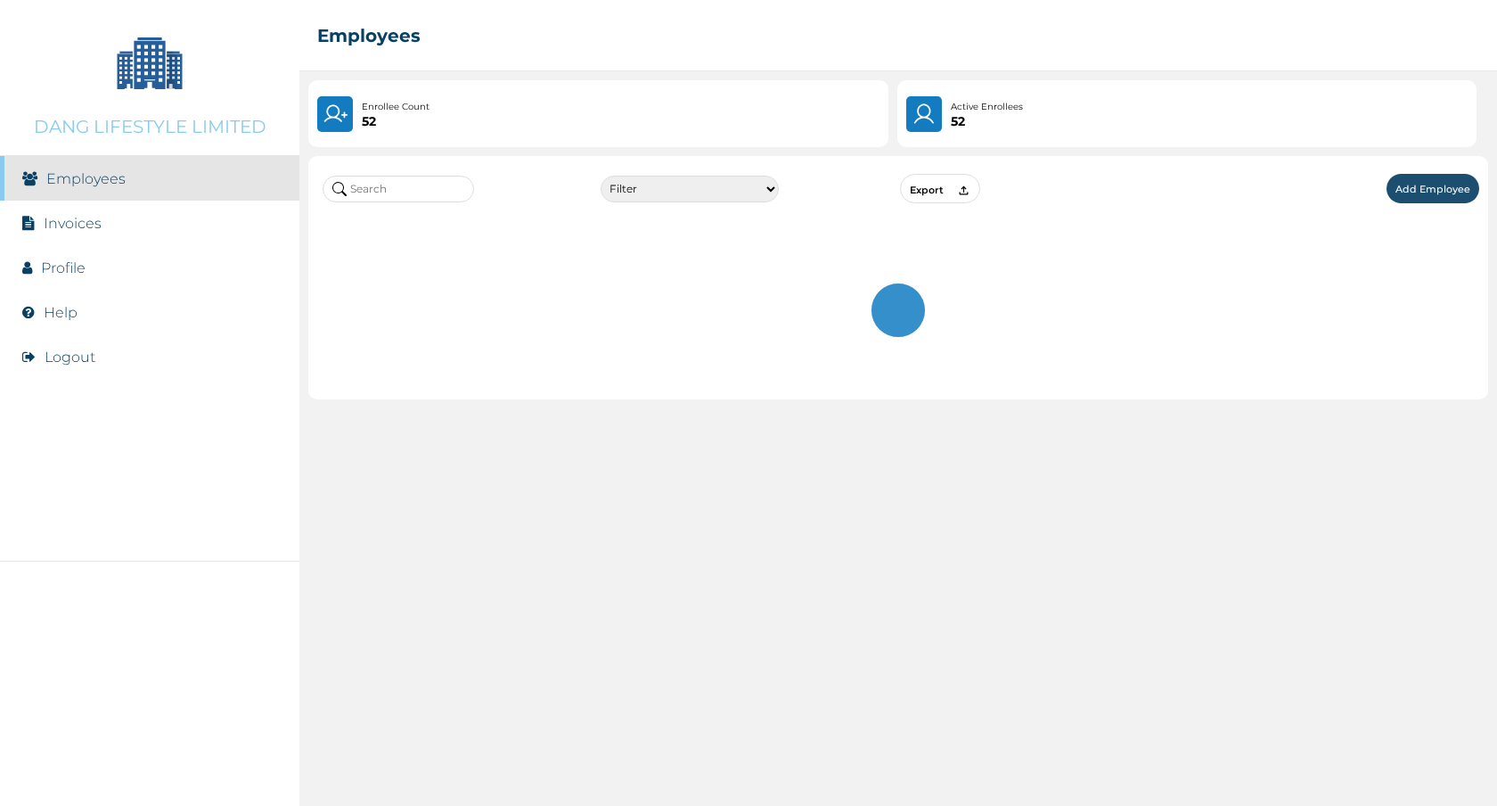
scroll to position [0, 0]
